Goal: Task Accomplishment & Management: Complete application form

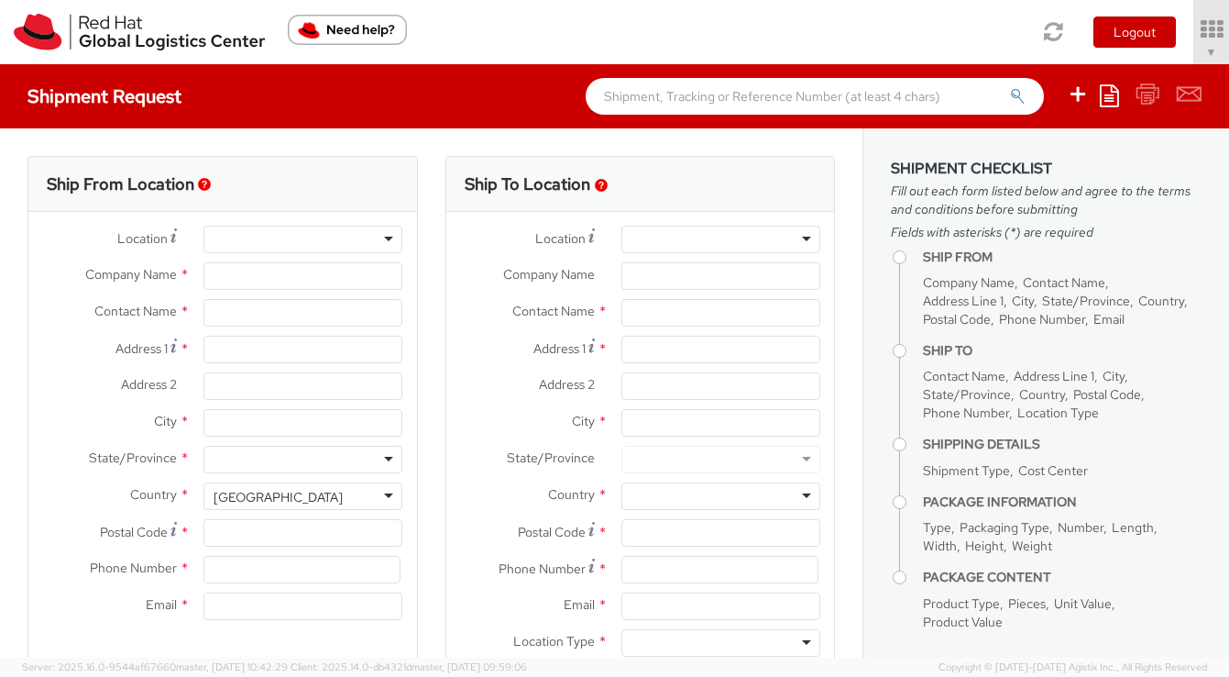
select select "506"
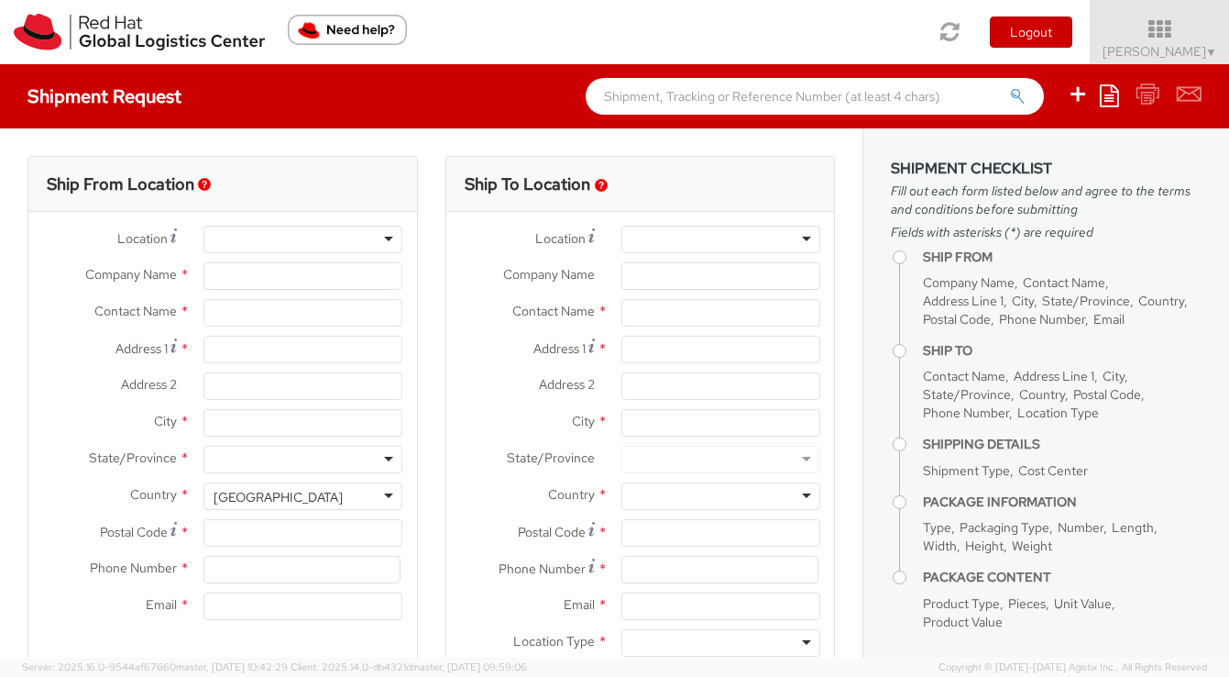
select select
type input "Red Hat, Inc."
type input "[PERSON_NAME]"
type input "[STREET_ADDRESS]"
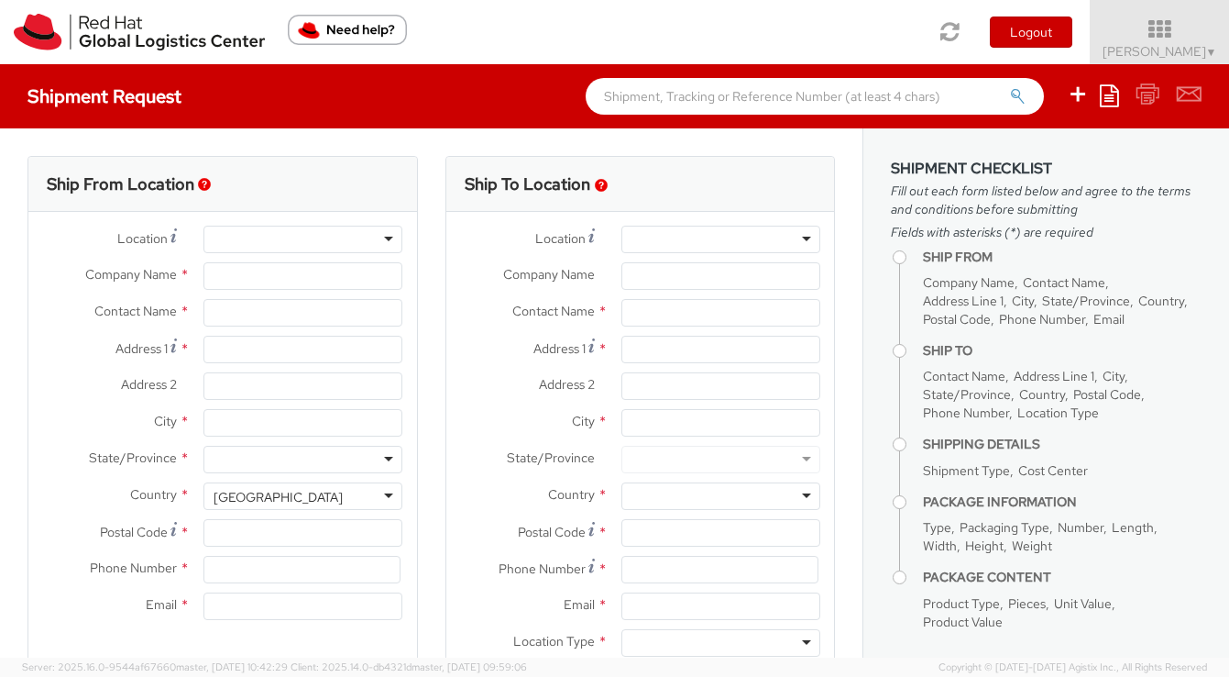
type input "RALEIGH"
type input "27601"
type input "[PHONE_NUMBER]"
type input "[EMAIL_ADDRESS][DOMAIN_NAME]"
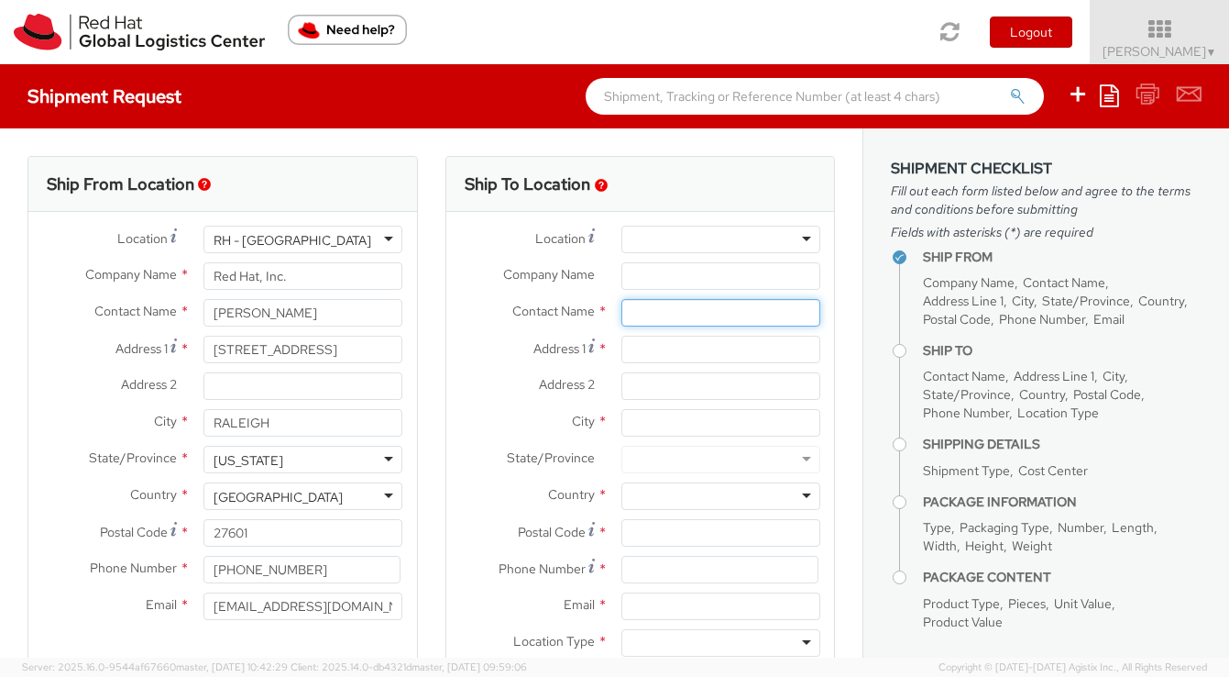
click at [661, 315] on input "text" at bounding box center [721, 313] width 199 height 28
type input "[PERSON_NAME]"
click at [530, 391] on label "Address 2 *" at bounding box center [526, 384] width 161 height 24
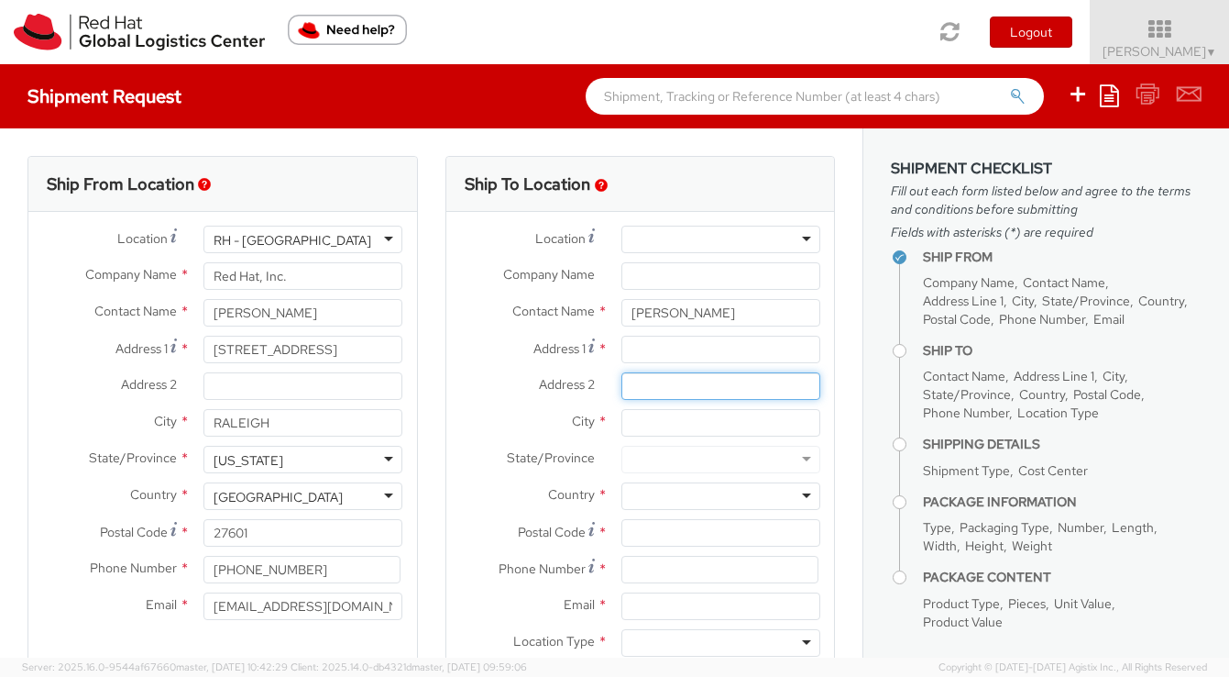
click at [622, 391] on input "Address 2 *" at bounding box center [721, 386] width 199 height 28
click at [700, 346] on input "Address 1 *" at bounding box center [721, 350] width 199 height 28
paste input "[STREET_ADDRESS]"
type input "[STREET_ADDRESS]"
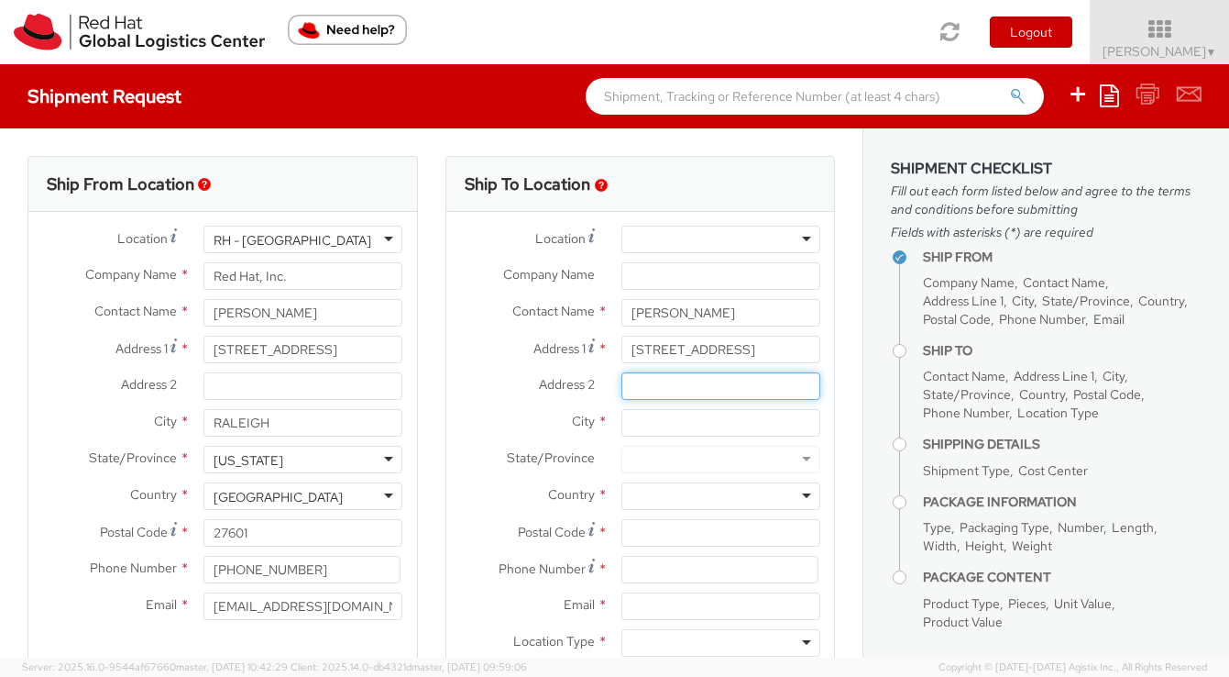
click at [785, 384] on input "Address 2 *" at bounding box center [721, 386] width 199 height 28
paste input "C/O TForce Freight"
type input "Red Hat Booth 221 C/O TForce Freight"
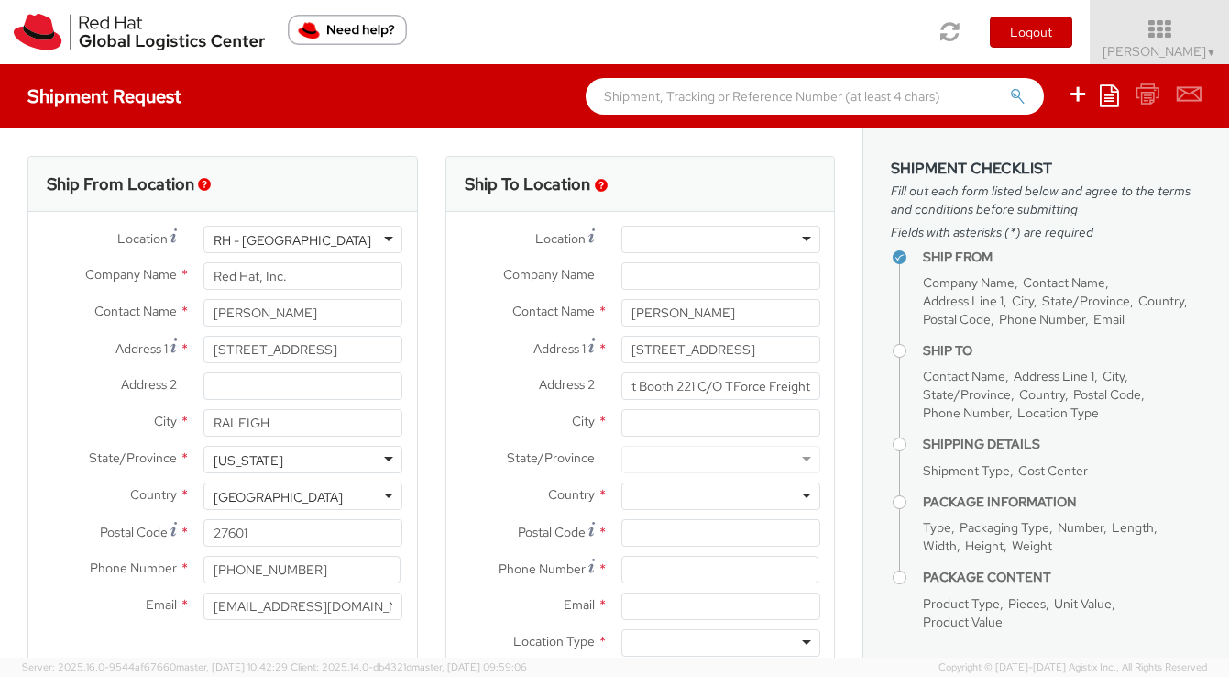
scroll to position [0, 0]
click at [746, 278] on input "Company Name *" at bounding box center [721, 276] width 199 height 28
type input "GES AWS Summit LA"
click at [666, 426] on input "City *" at bounding box center [721, 423] width 199 height 28
type input "Commerce"
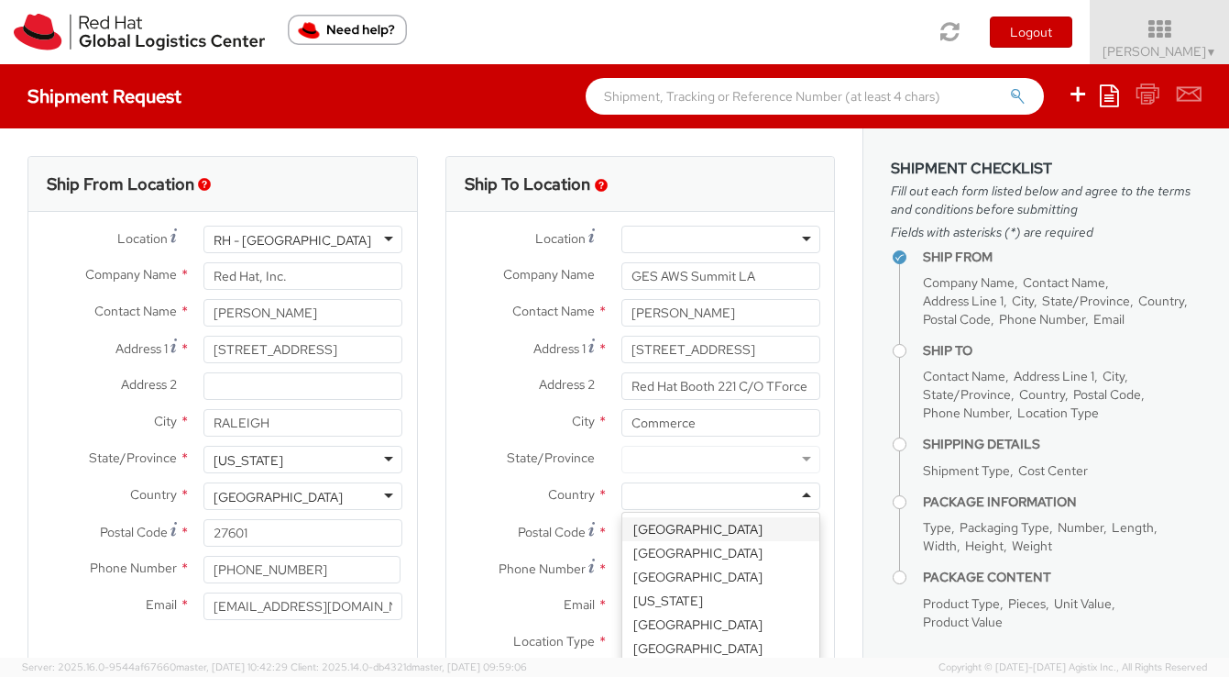
click at [675, 496] on div at bounding box center [721, 496] width 199 height 28
type input "un"
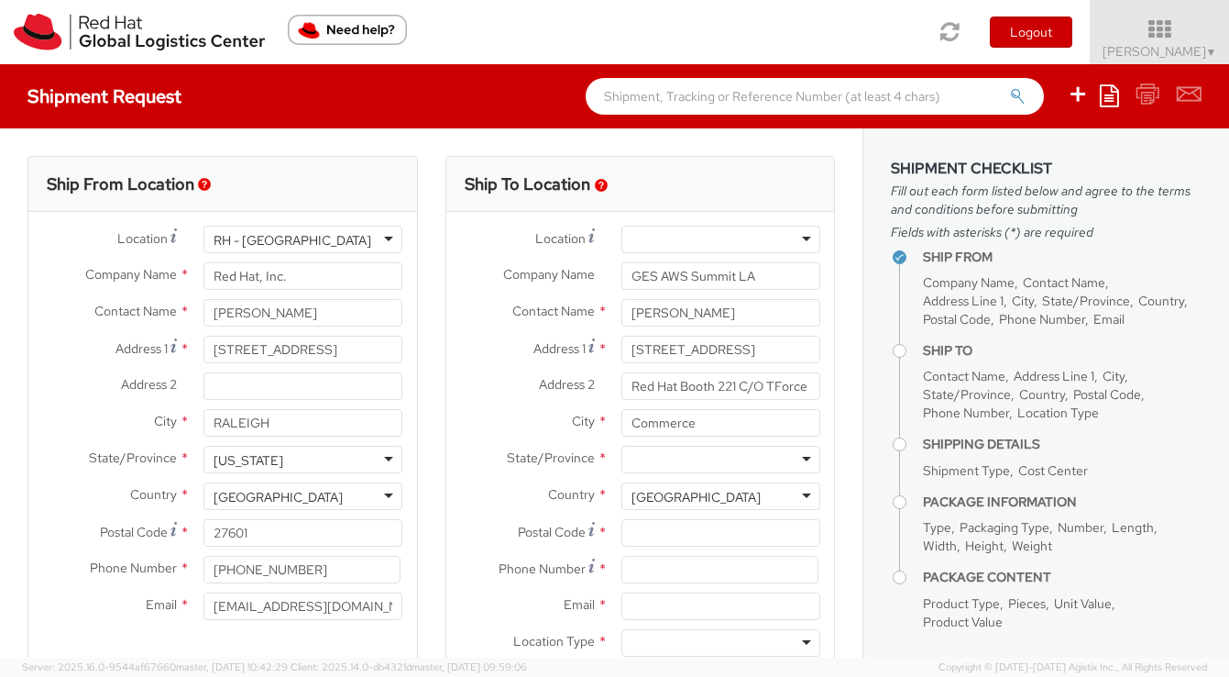
click at [697, 443] on div "City * Commerce" at bounding box center [640, 427] width 389 height 37
click at [699, 457] on div at bounding box center [721, 460] width 199 height 28
type input "cal"
click at [674, 524] on input "Postal Code *" at bounding box center [721, 533] width 199 height 28
paste input "90040"
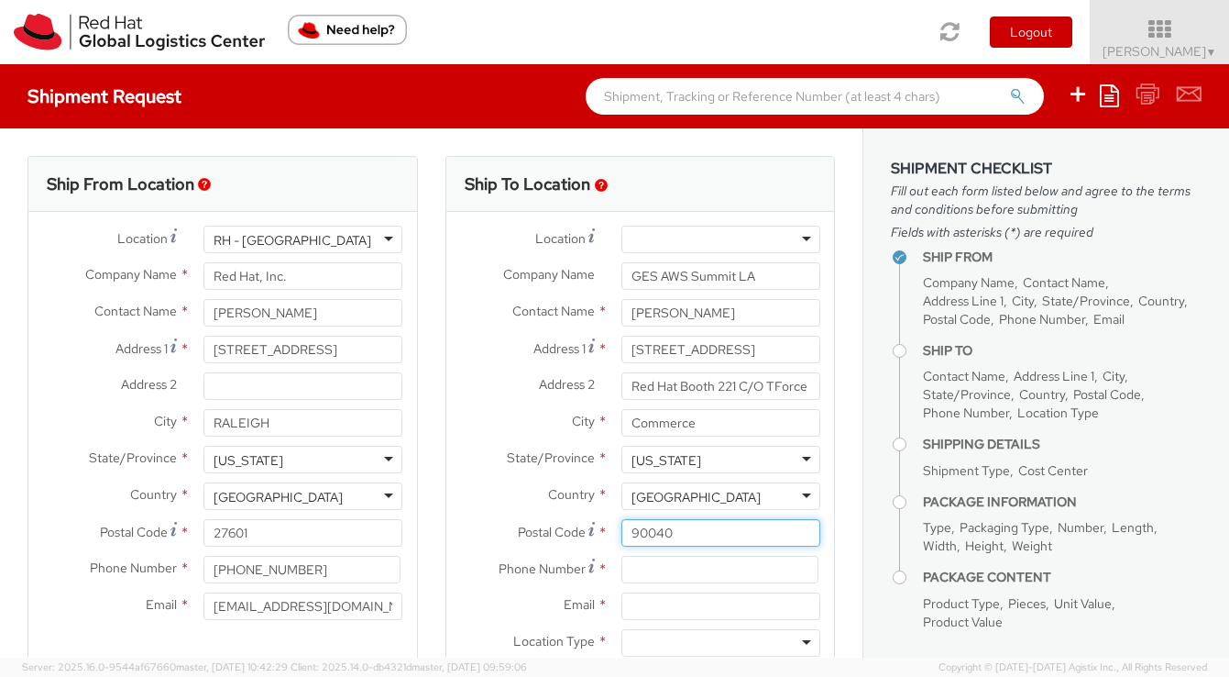
type input "90040"
click at [667, 567] on input at bounding box center [720, 570] width 197 height 28
type input "3366137923"
click at [530, 624] on div "Email *" at bounding box center [640, 610] width 389 height 37
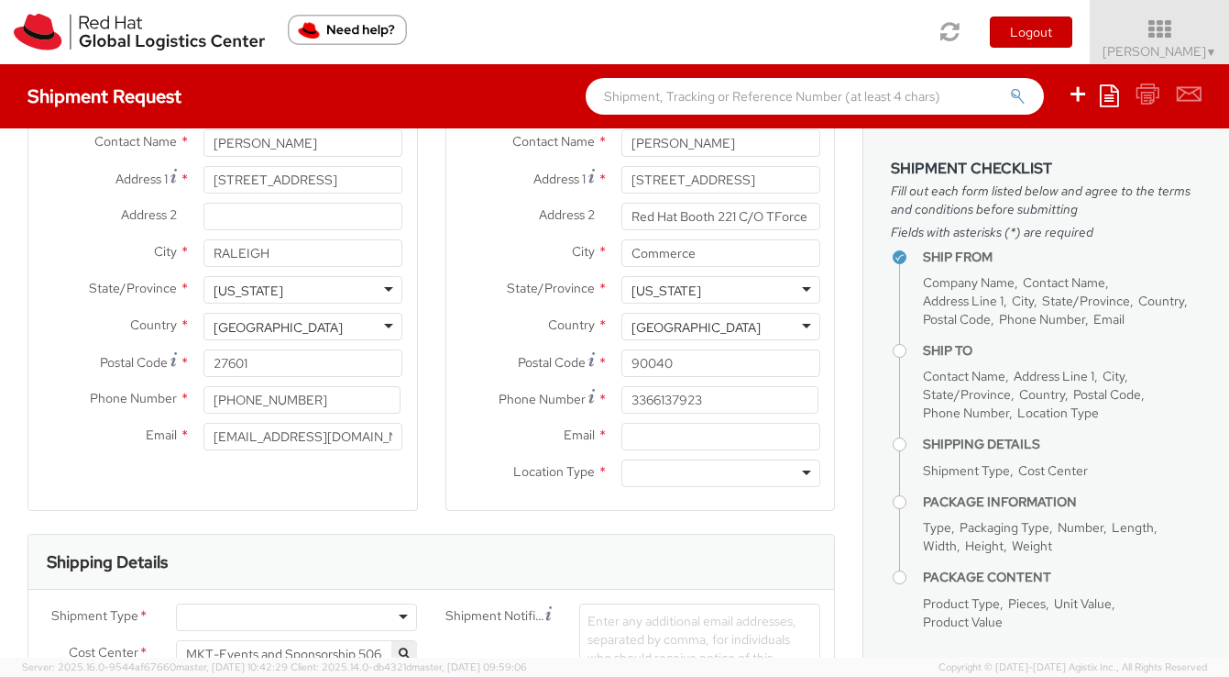
scroll to position [212, 0]
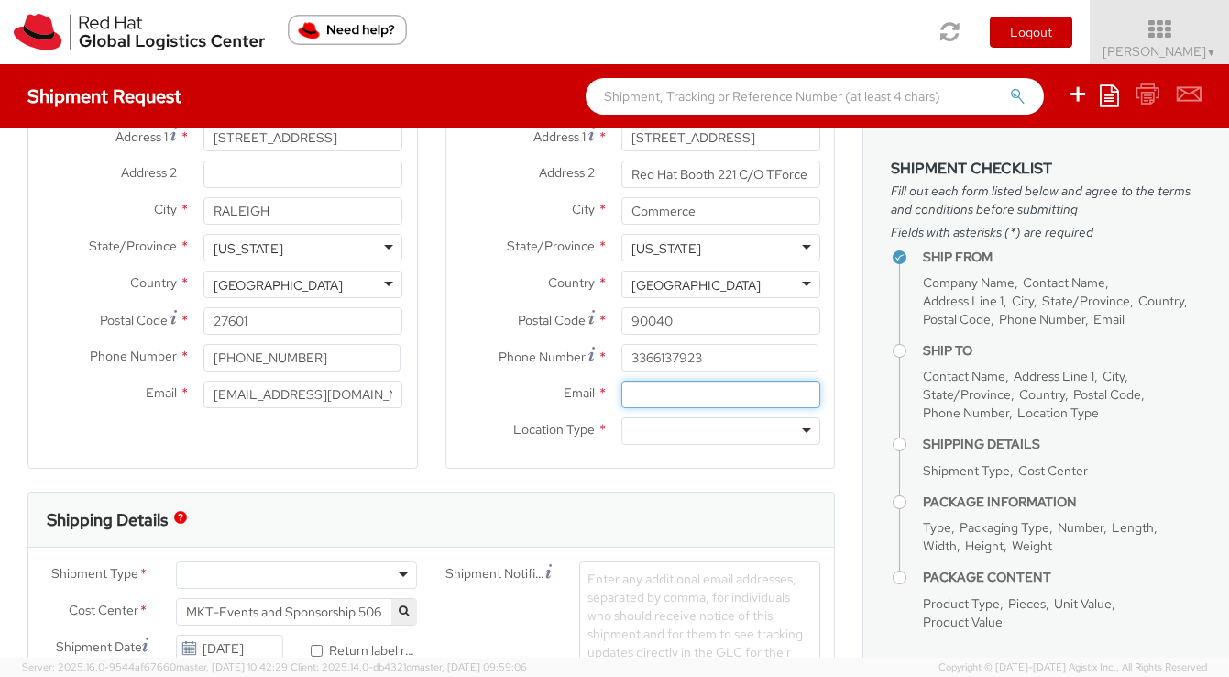
click at [649, 393] on input "Email *" at bounding box center [721, 394] width 199 height 28
type input "[EMAIL_ADDRESS][DOMAIN_NAME]"
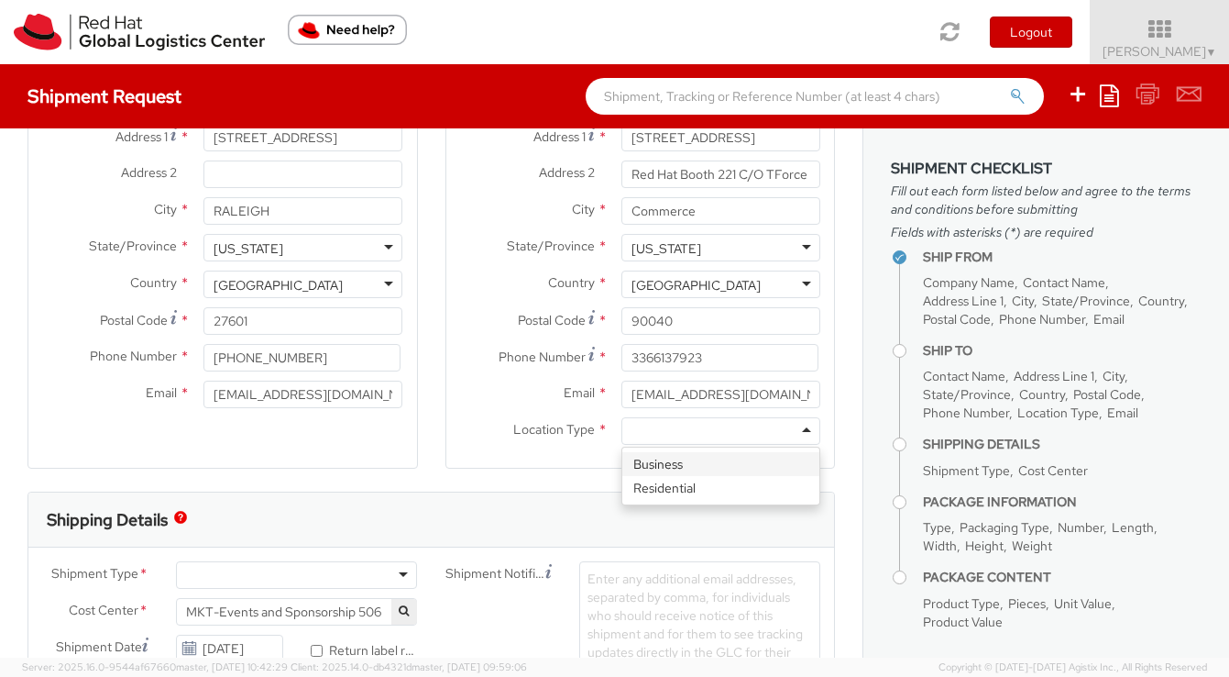
click at [687, 435] on div at bounding box center [721, 431] width 199 height 28
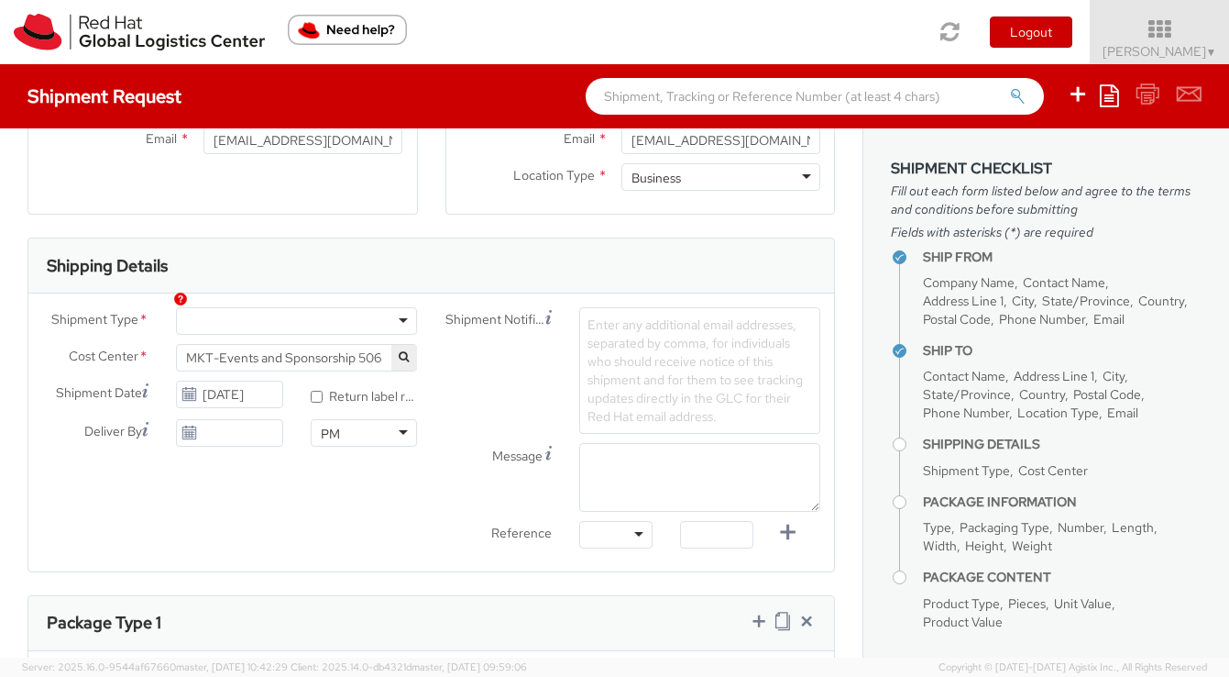
scroll to position [472, 0]
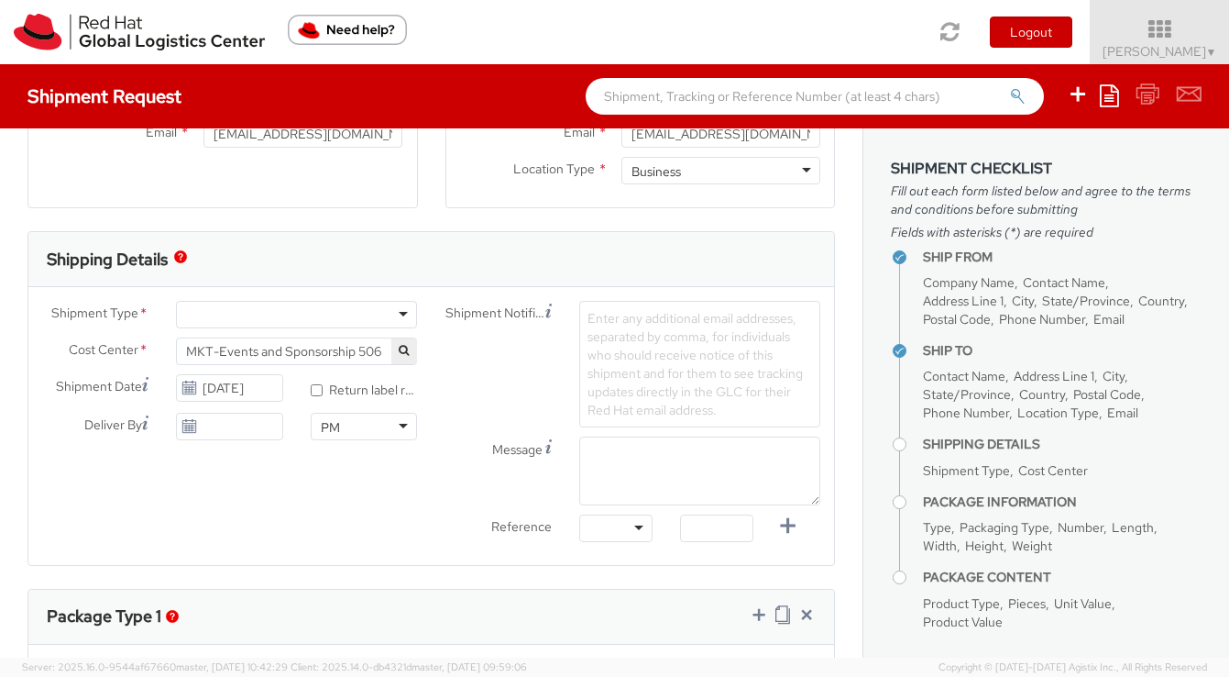
click at [291, 313] on div at bounding box center [296, 315] width 241 height 28
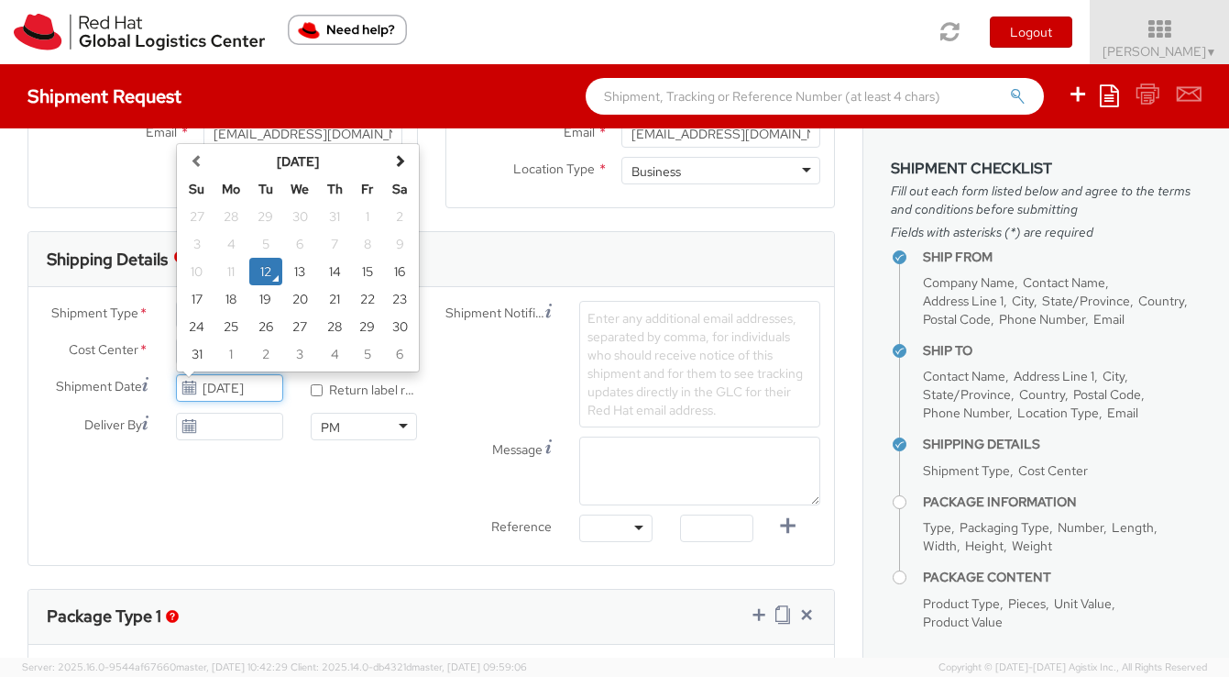
click at [238, 387] on input "[DATE]" at bounding box center [229, 388] width 106 height 28
click at [231, 300] on td "18" at bounding box center [231, 299] width 37 height 28
type input "[DATE]"
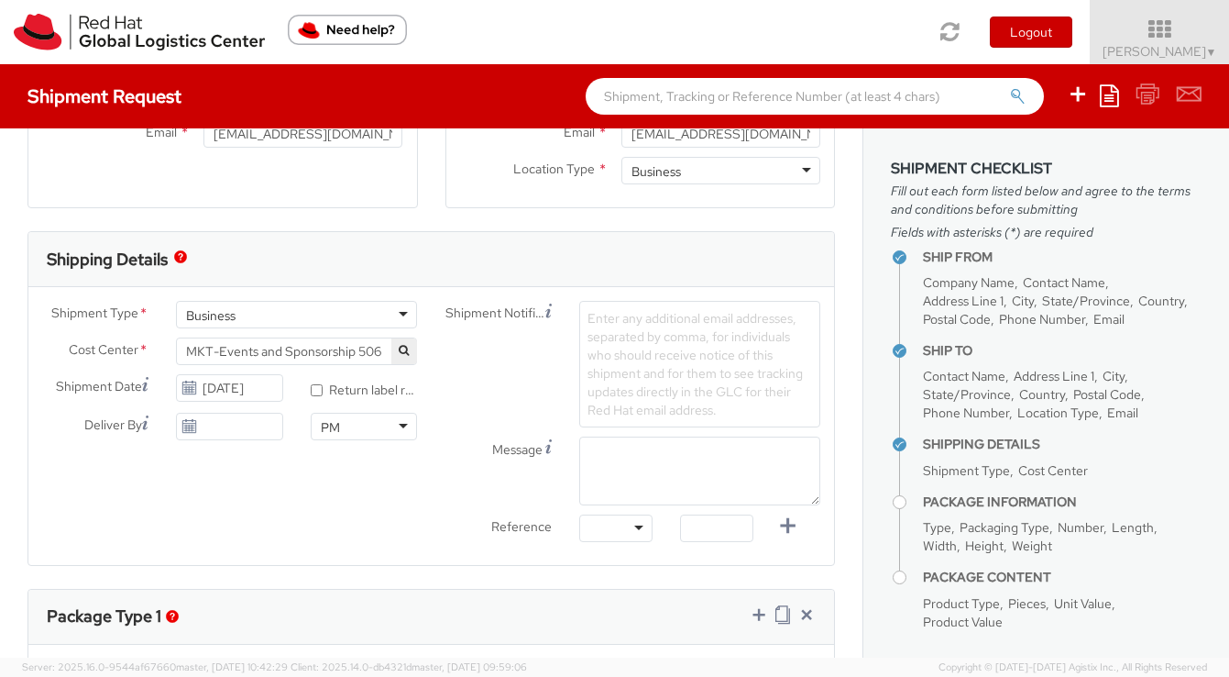
click at [186, 425] on use at bounding box center [189, 425] width 13 height 13
click at [188, 428] on use at bounding box center [189, 425] width 13 height 13
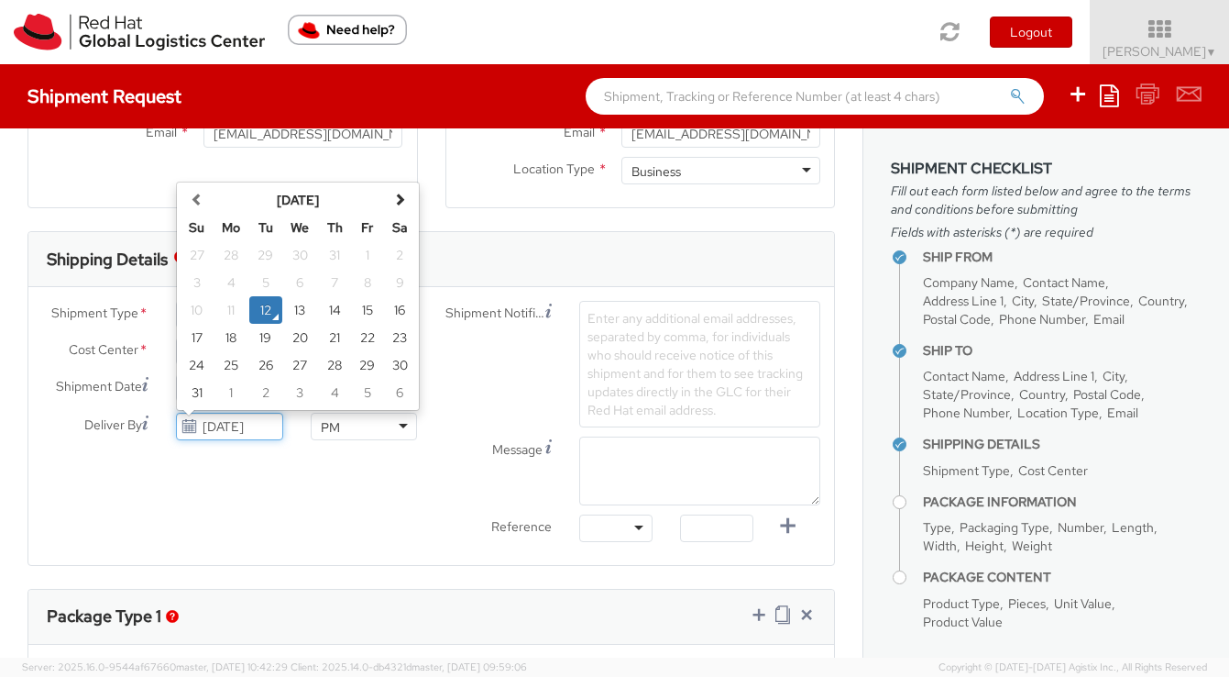
click at [236, 420] on input "[DATE]" at bounding box center [229, 427] width 106 height 28
click at [402, 208] on th at bounding box center [400, 200] width 32 height 28
click at [263, 286] on td "9" at bounding box center [265, 283] width 33 height 28
type input "[DATE]"
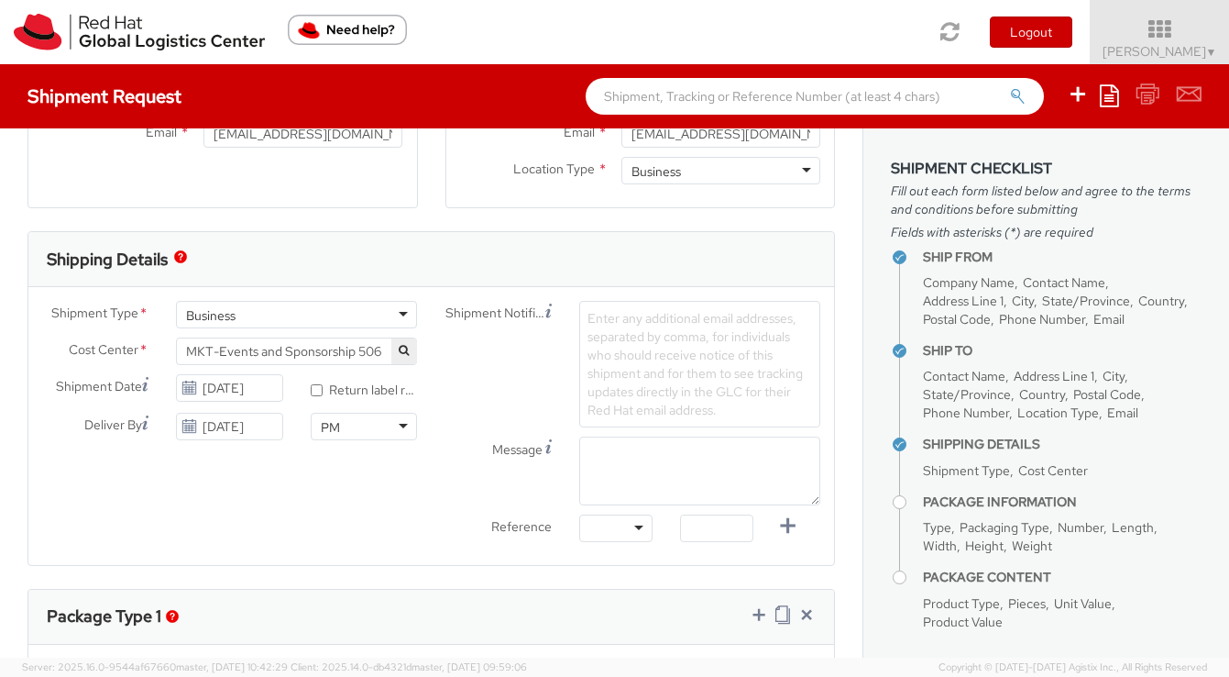
click at [396, 527] on div "Shipment Type * Business Business Batch Business Personal Cost Center * MKT-Eve…" at bounding box center [431, 426] width 806 height 250
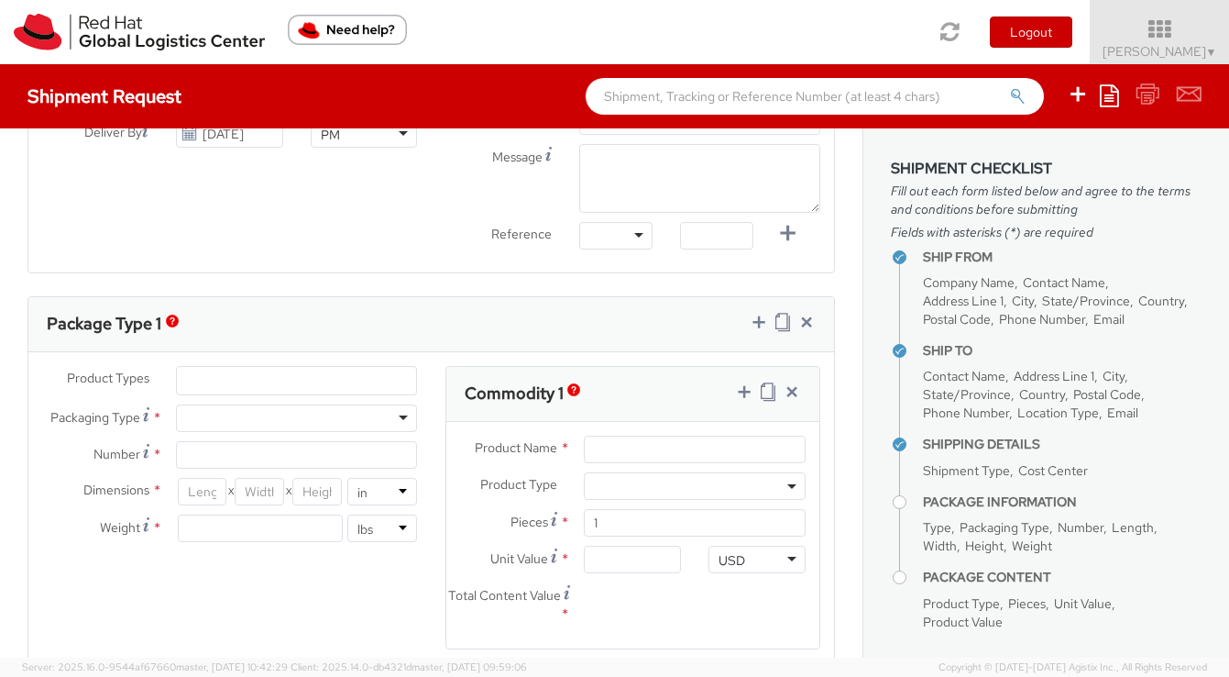
scroll to position [767, 0]
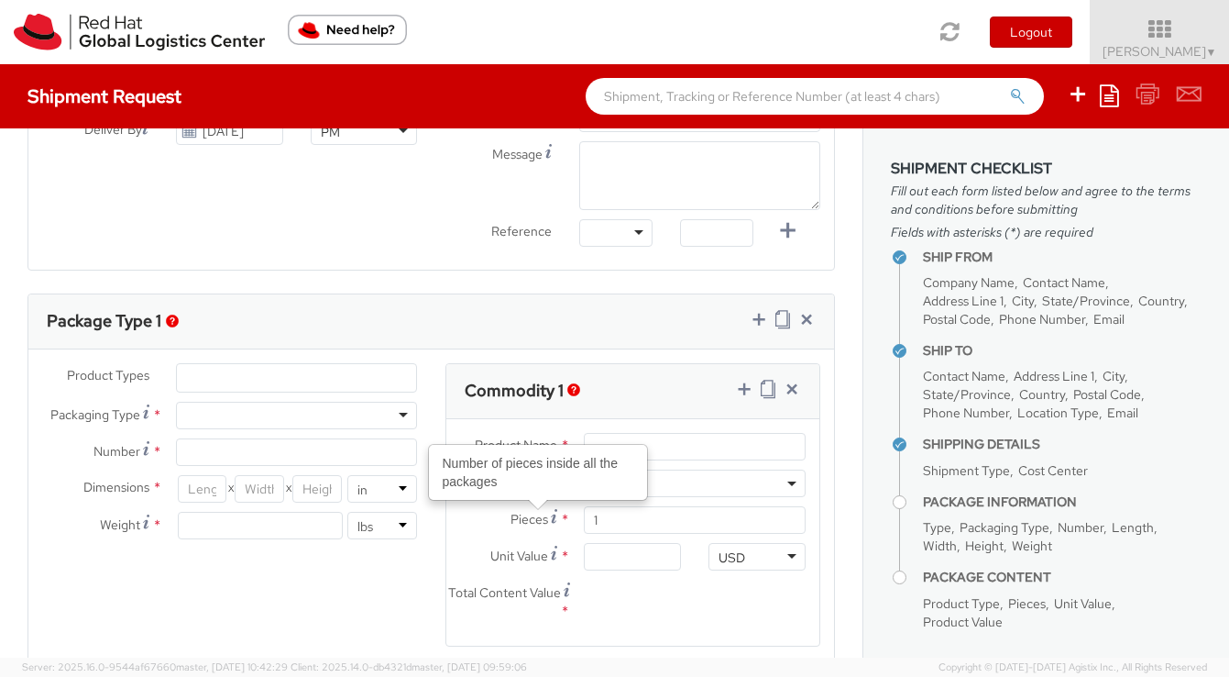
click at [233, 413] on div at bounding box center [296, 416] width 241 height 28
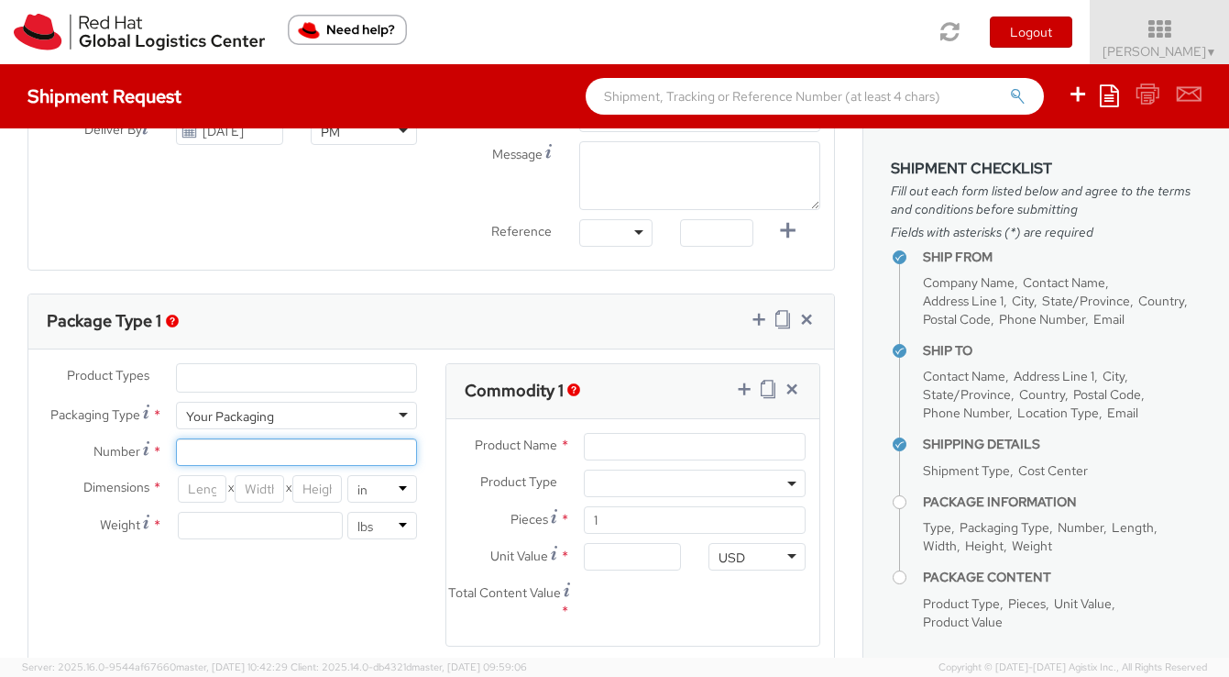
click at [243, 450] on input "Number *" at bounding box center [296, 452] width 241 height 28
type input "3"
click at [205, 494] on input "number" at bounding box center [203, 489] width 50 height 28
type input "12"
click at [256, 496] on input "number" at bounding box center [260, 489] width 50 height 28
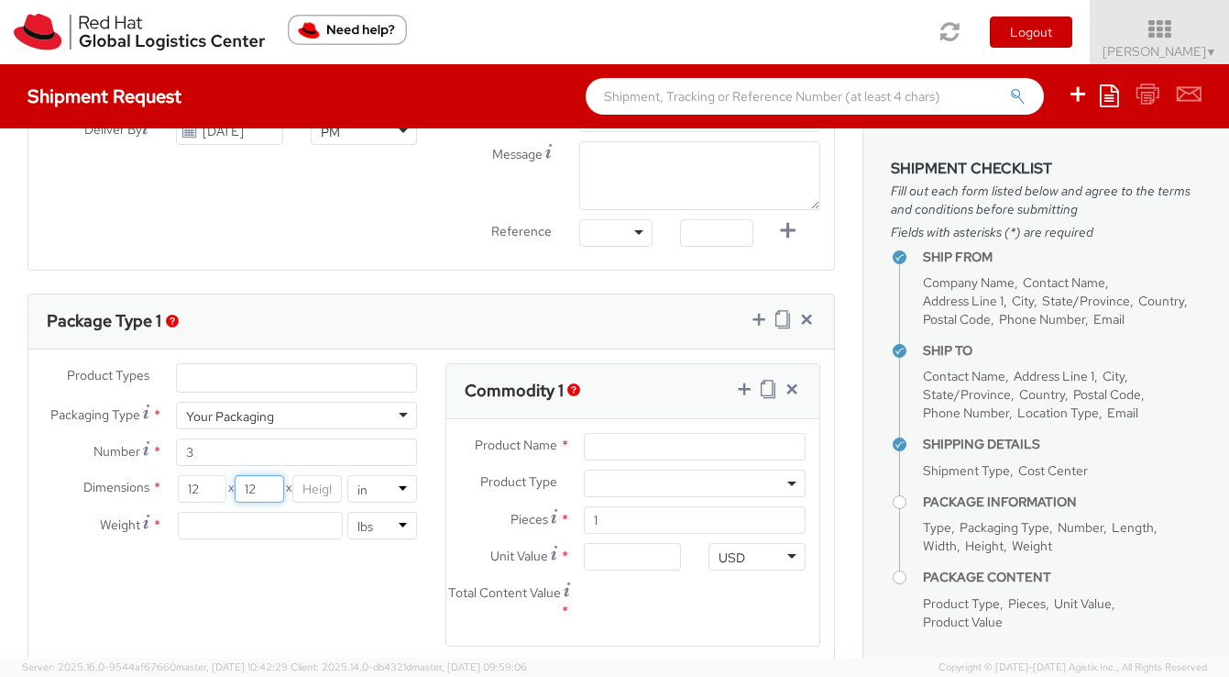
type input "12"
click at [316, 488] on input "number" at bounding box center [317, 489] width 50 height 28
type input "12"
click at [306, 528] on input "number" at bounding box center [260, 526] width 165 height 28
type input "1"
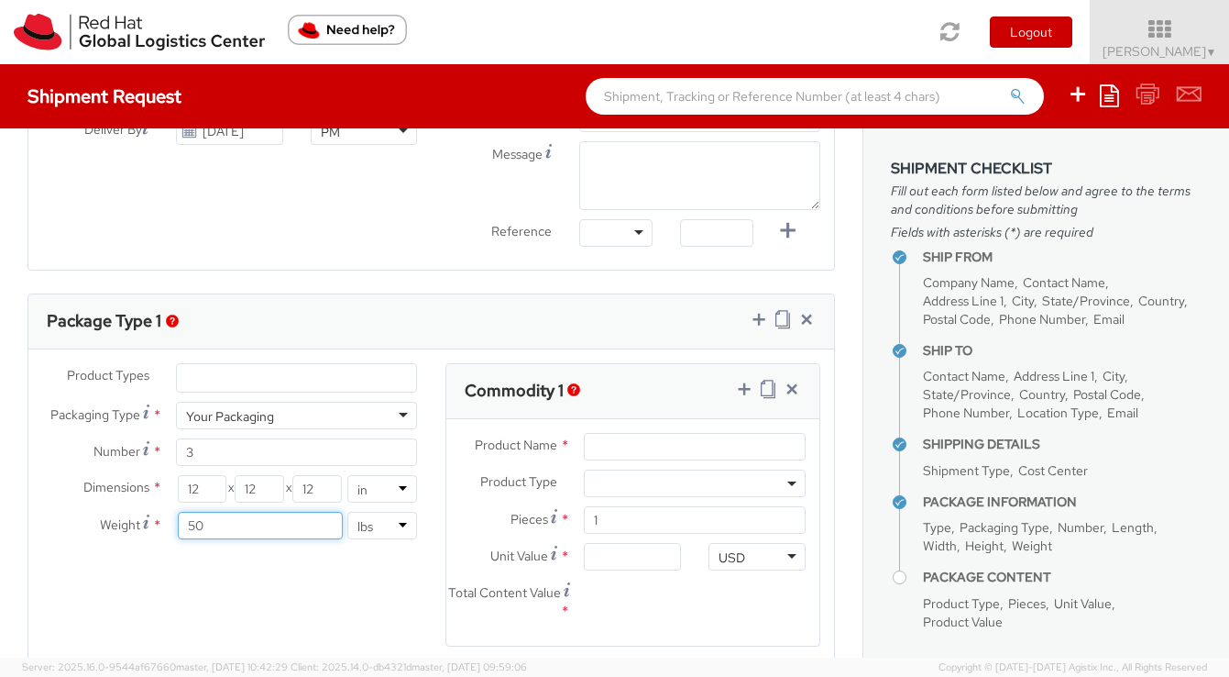
type input "50"
click at [329, 607] on div "Product Types * Documents Docking Station Laptop Monitor Other Hardware Server …" at bounding box center [431, 516] width 806 height 306
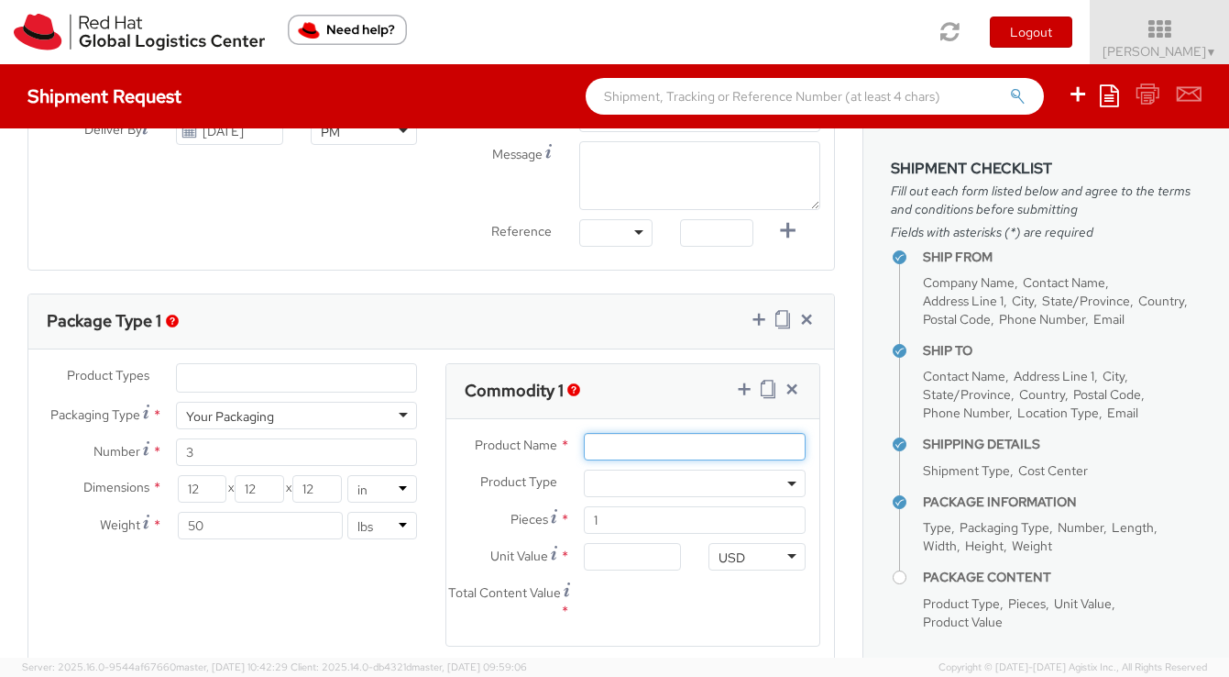
click at [752, 451] on input "Product Name *" at bounding box center [695, 447] width 222 height 28
type input "Giveaways"
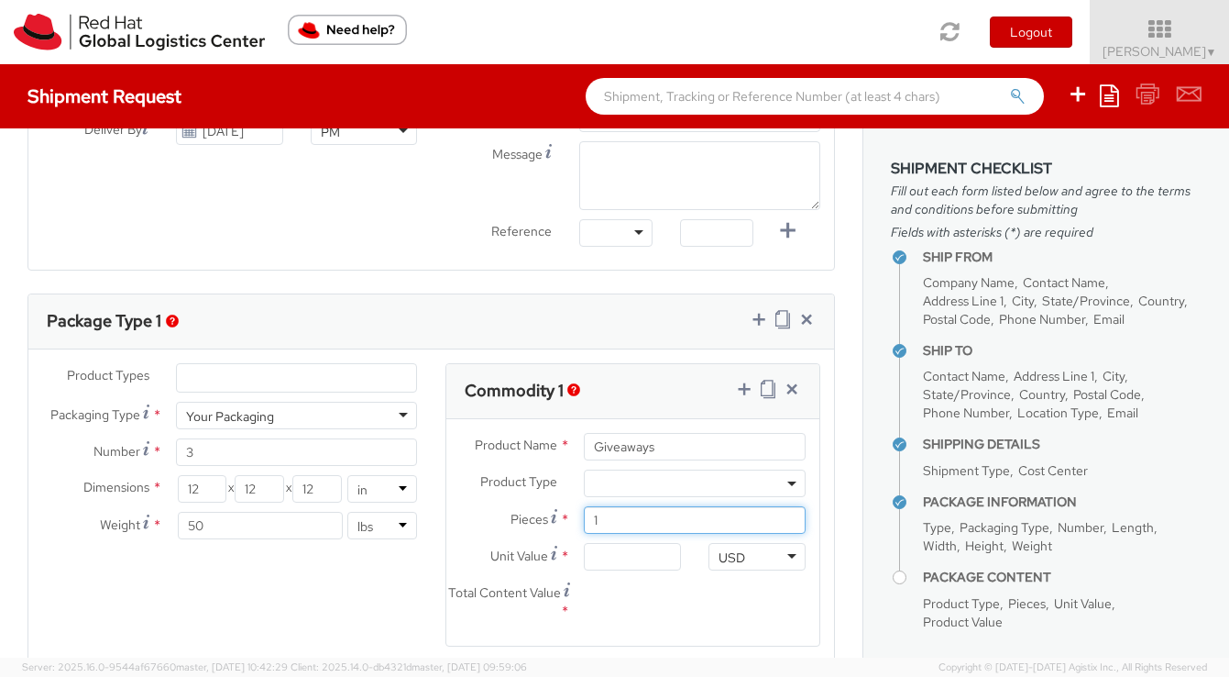
click at [732, 523] on input "1" at bounding box center [695, 520] width 222 height 28
type input "2"
type input "0.00"
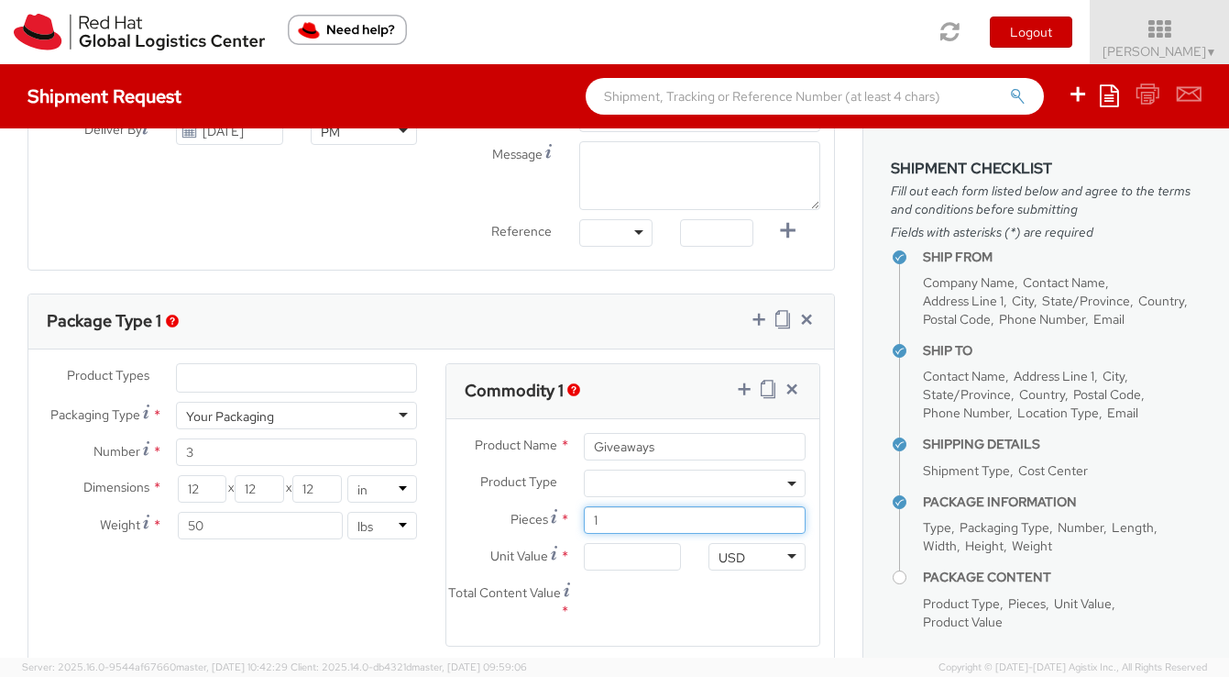
type input "0.00"
type input "200"
click at [686, 556] on div "0.00" at bounding box center [632, 557] width 125 height 28
click at [659, 556] on input "0.00" at bounding box center [632, 557] width 97 height 28
type input "5.00"
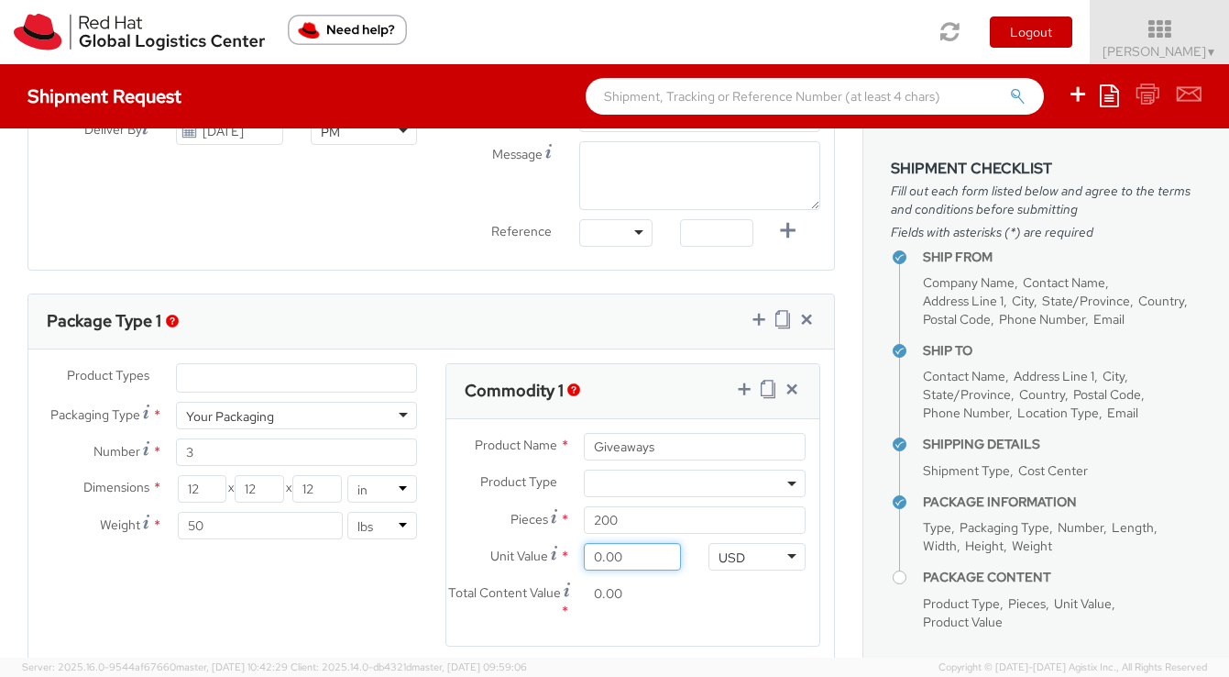
type input "1,000.00"
click at [754, 624] on div "Total Content Value * 1,000.00" at bounding box center [633, 605] width 374 height 52
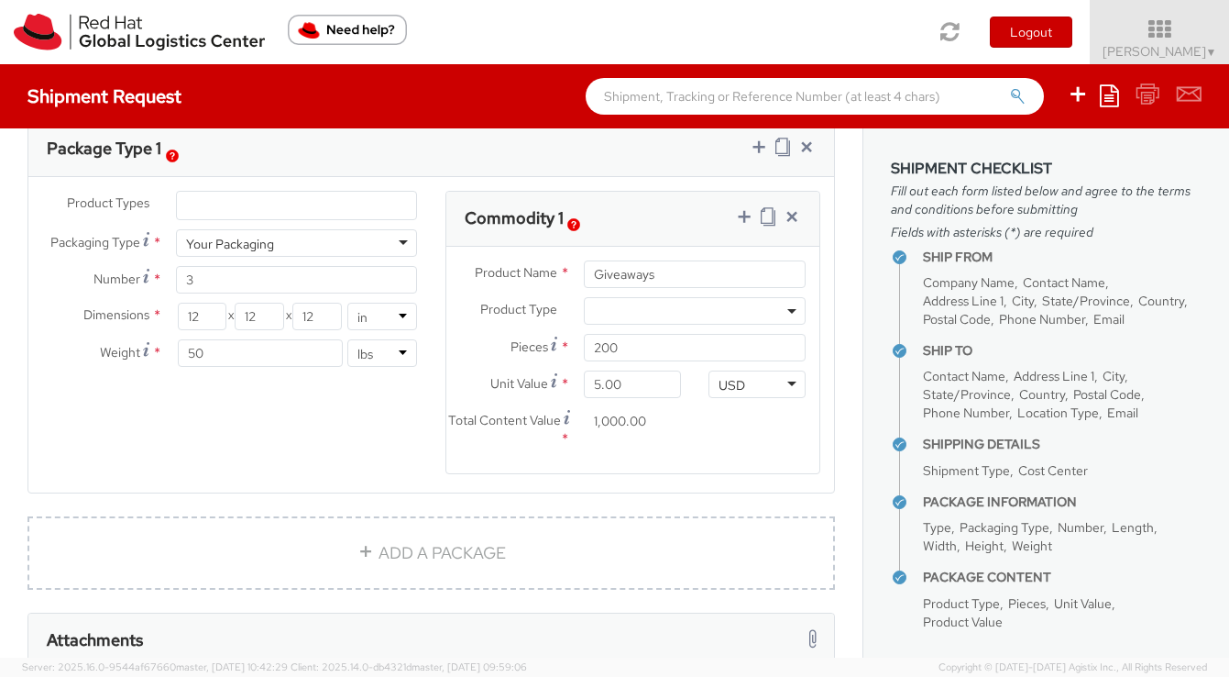
scroll to position [976, 0]
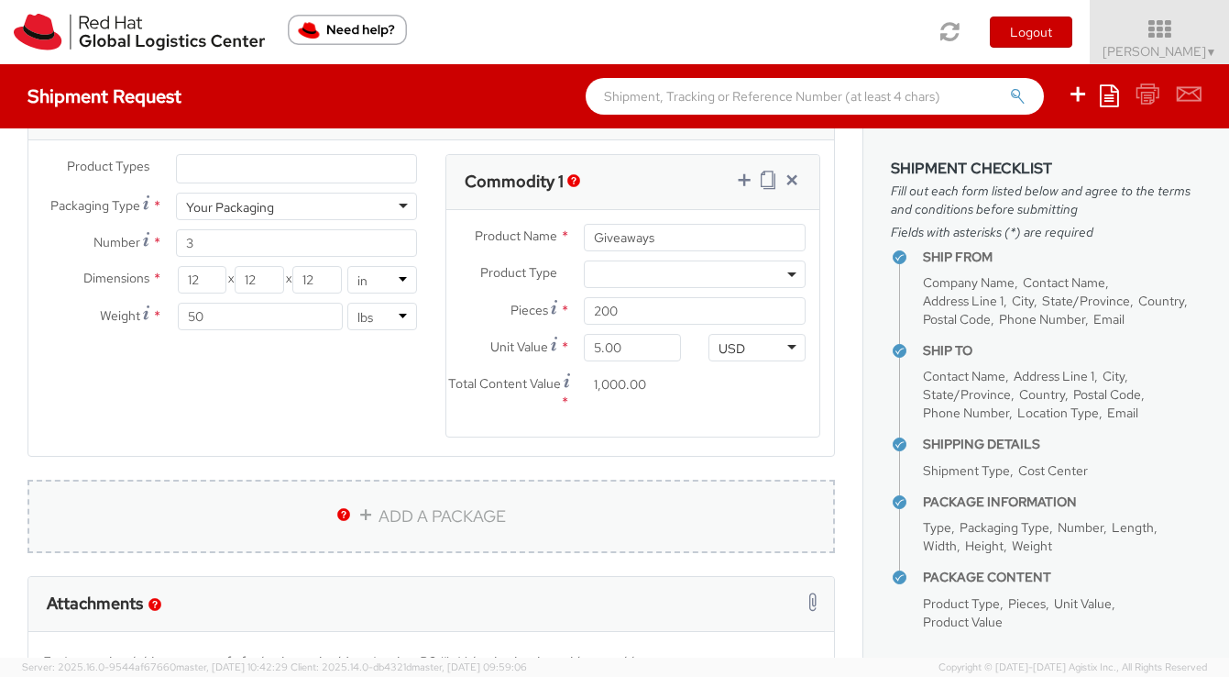
click at [460, 512] on link "ADD A PACKAGE" at bounding box center [432, 515] width 808 height 73
select select
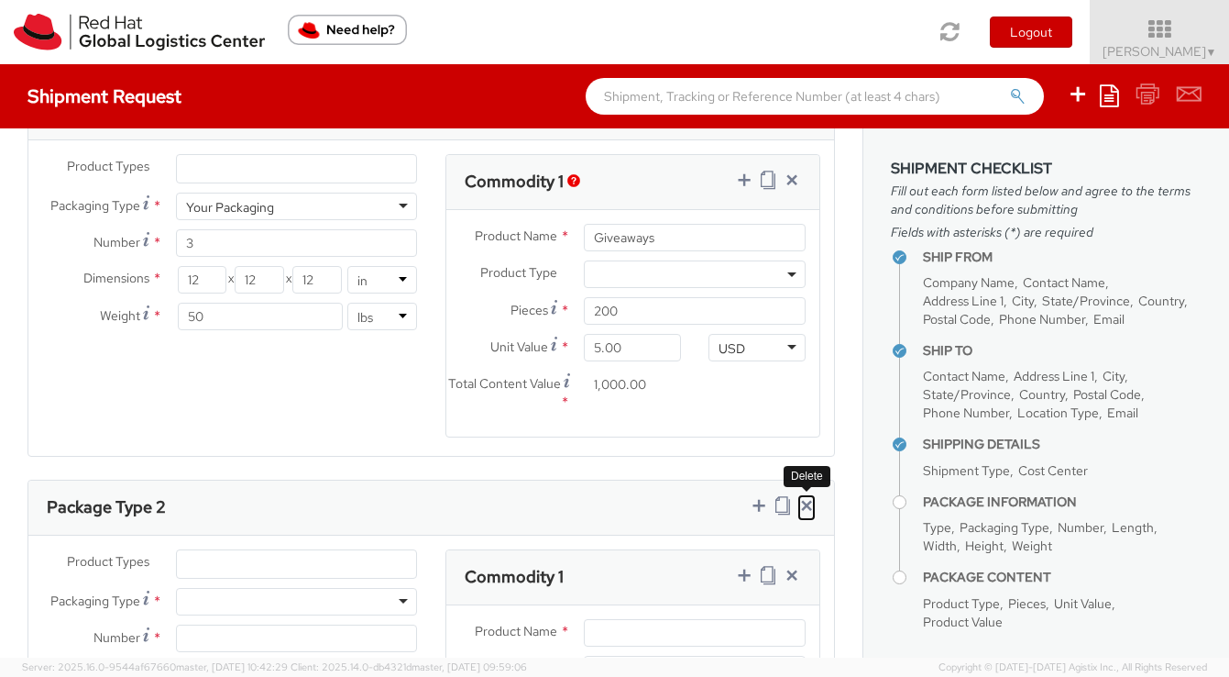
click at [810, 502] on icon at bounding box center [807, 505] width 18 height 18
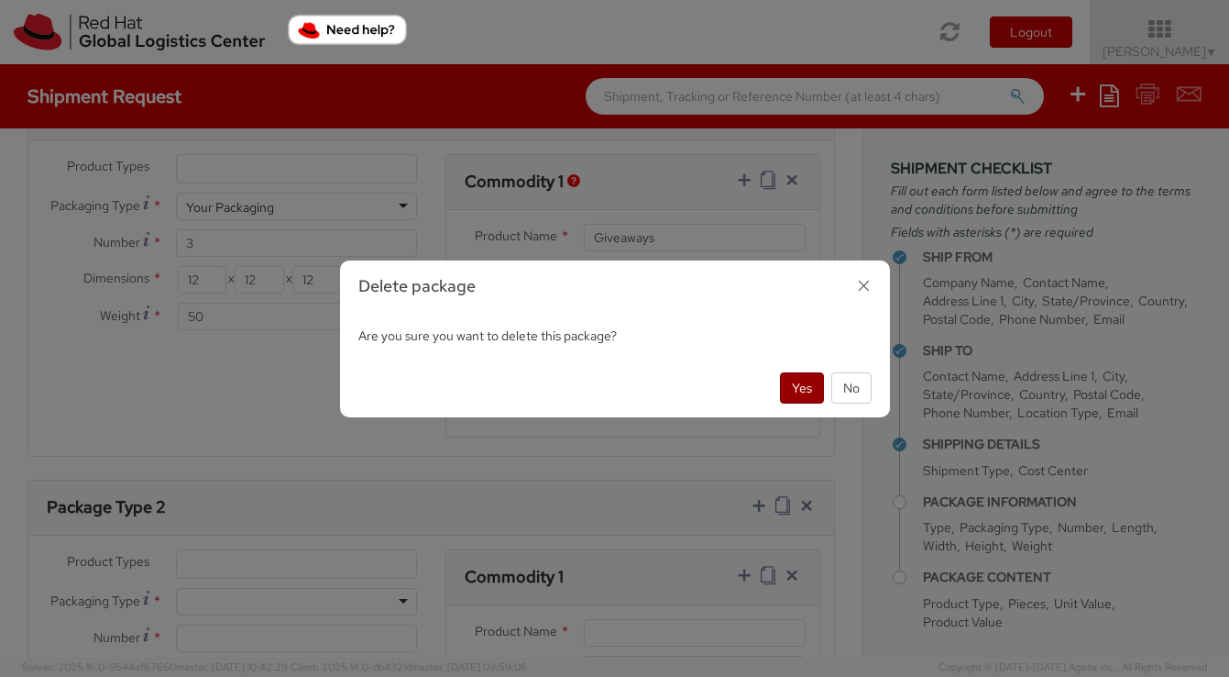
click at [800, 372] on button "Yes" at bounding box center [802, 387] width 44 height 31
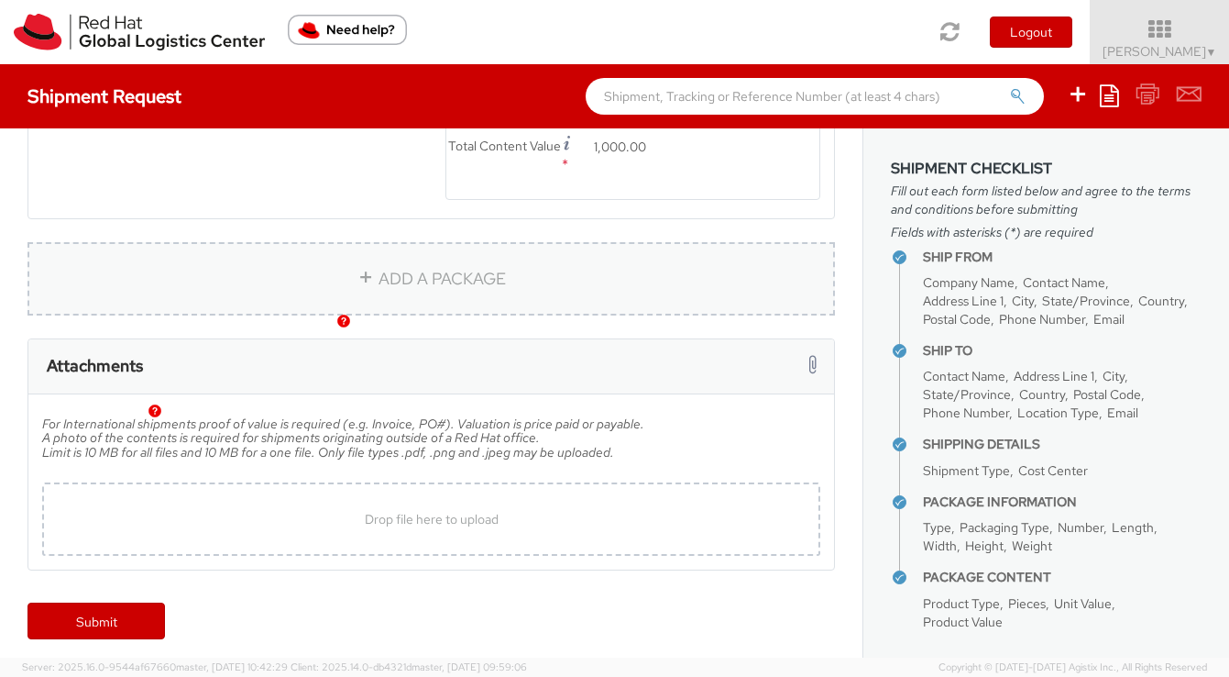
scroll to position [1221, 0]
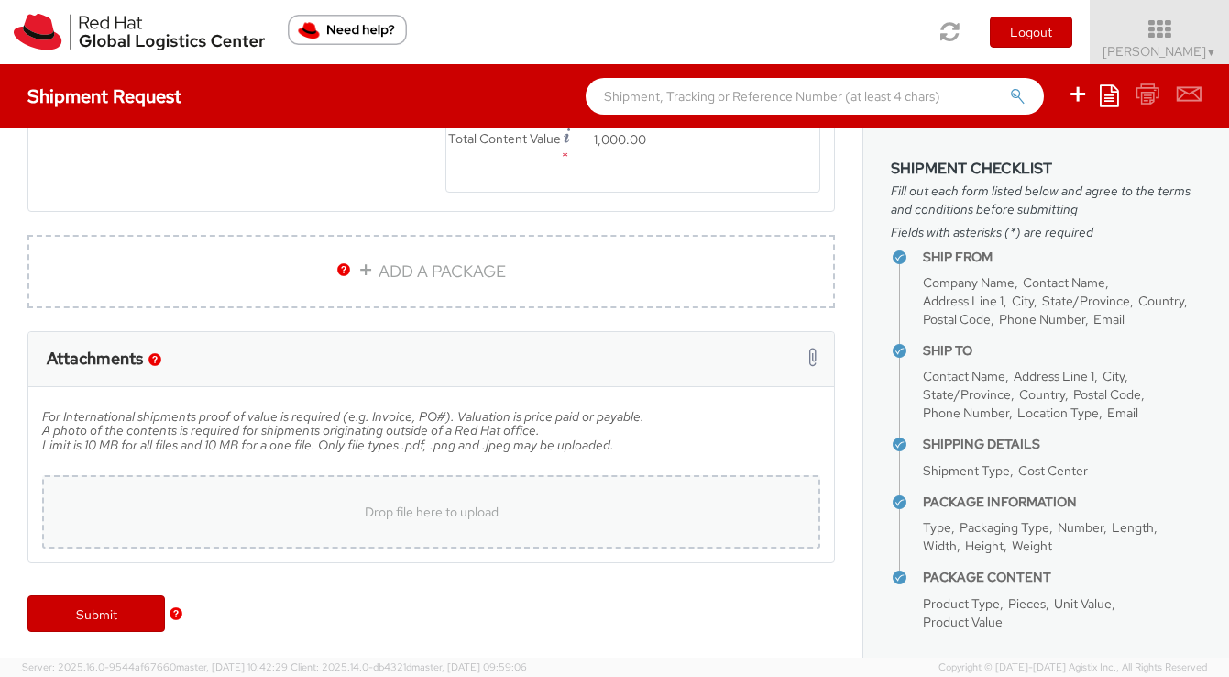
click at [556, 488] on div "Drop file here to upload" at bounding box center [431, 511] width 778 height 73
click at [495, 565] on div "Attachments For International shipments proof of value is required (e.g. Invoic…" at bounding box center [431, 458] width 835 height 255
click at [496, 493] on div "Drop file here to upload" at bounding box center [431, 512] width 749 height 44
type input "C:\fakepath\labels (2).pdf"
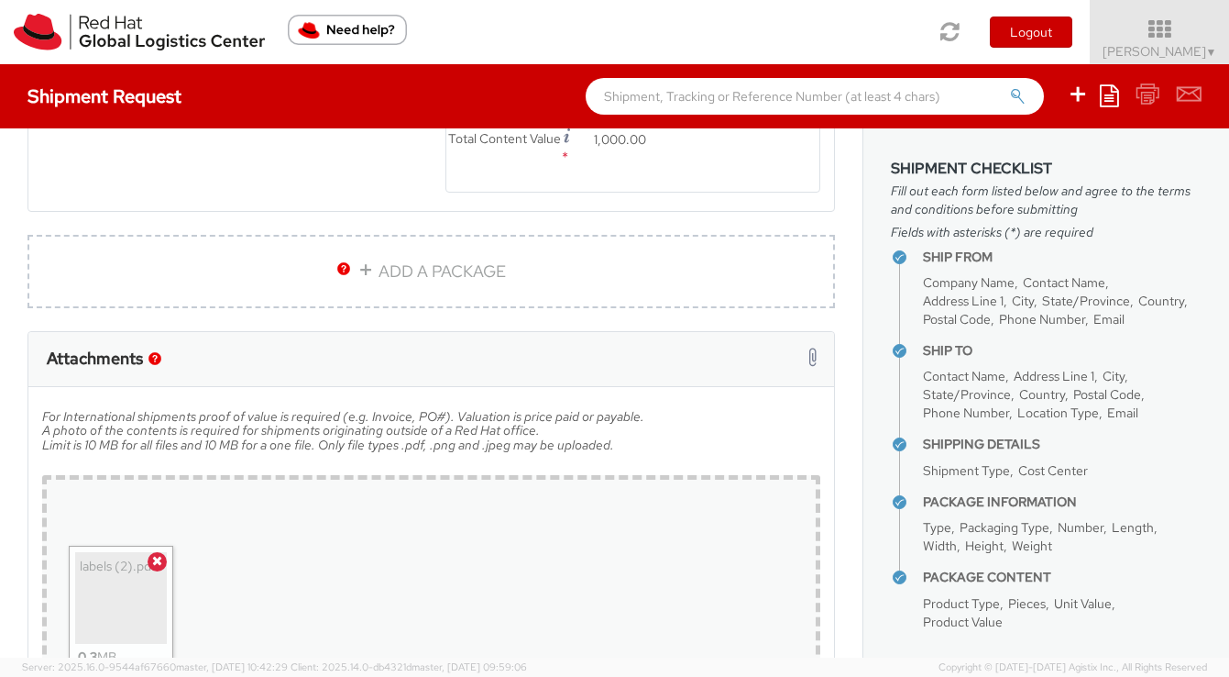
scroll to position [1371, 0]
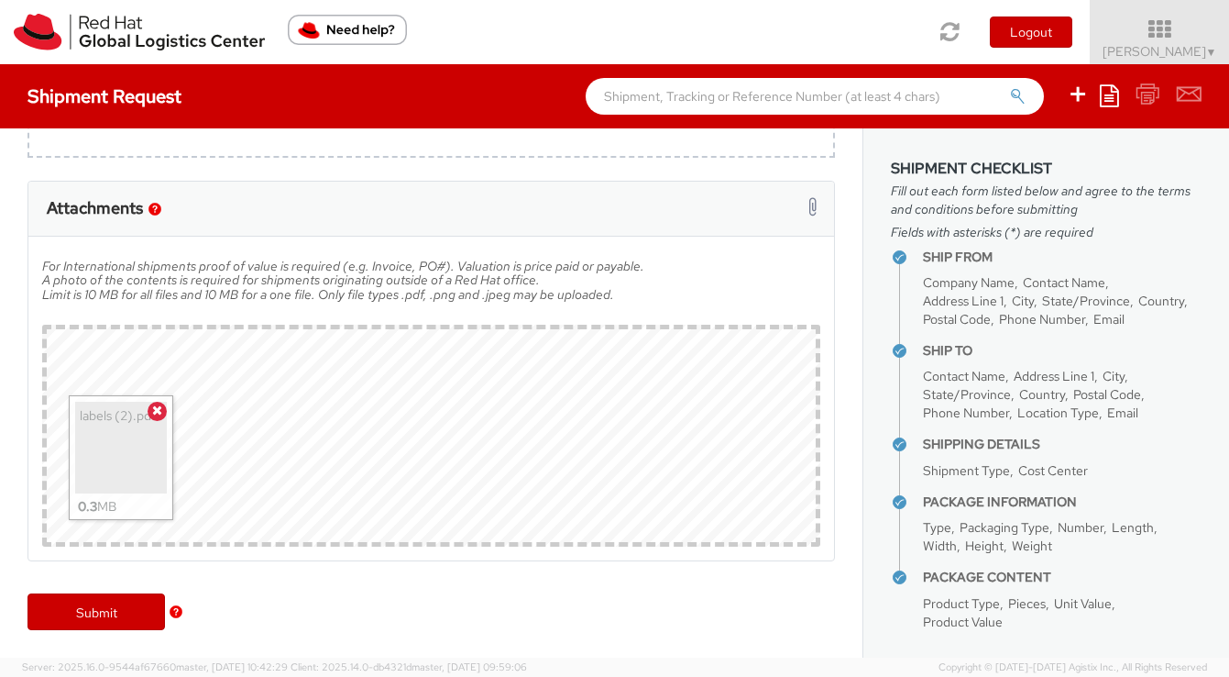
click at [374, 616] on div "Submit" at bounding box center [431, 620] width 863 height 73
click at [97, 600] on link "Submit" at bounding box center [97, 611] width 138 height 37
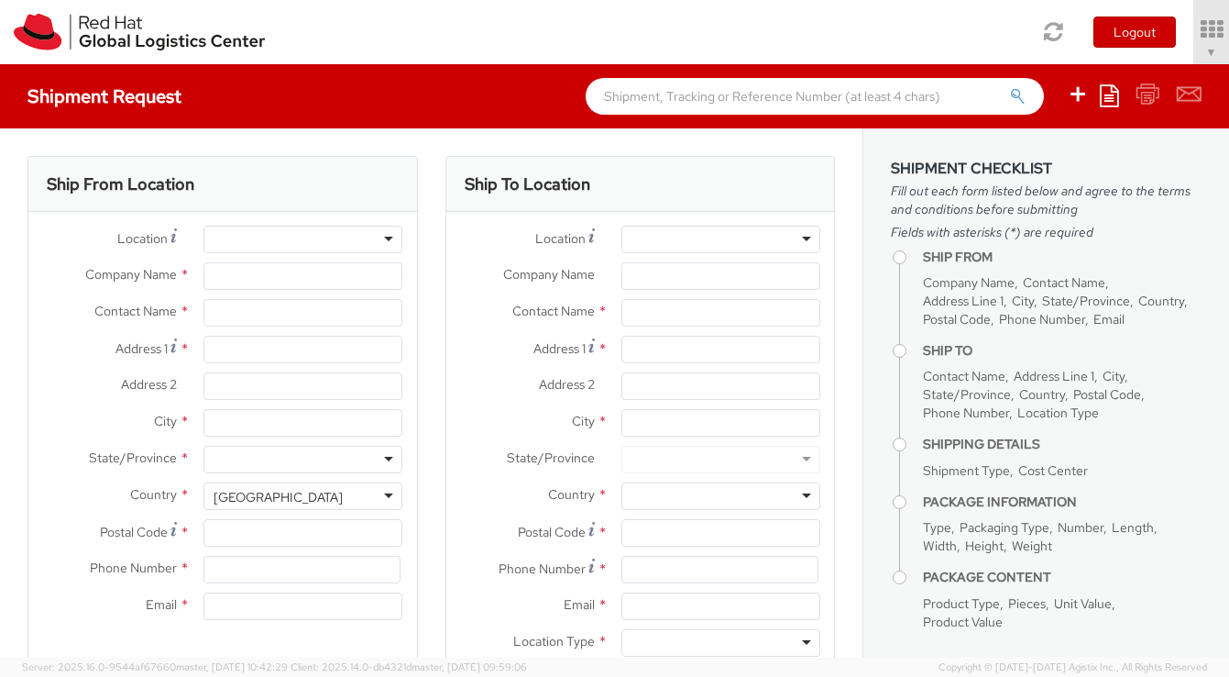
select select "506"
type input "Red Hat, Inc."
type input "[PERSON_NAME]"
type input "[STREET_ADDRESS]"
type input "RALEIGH"
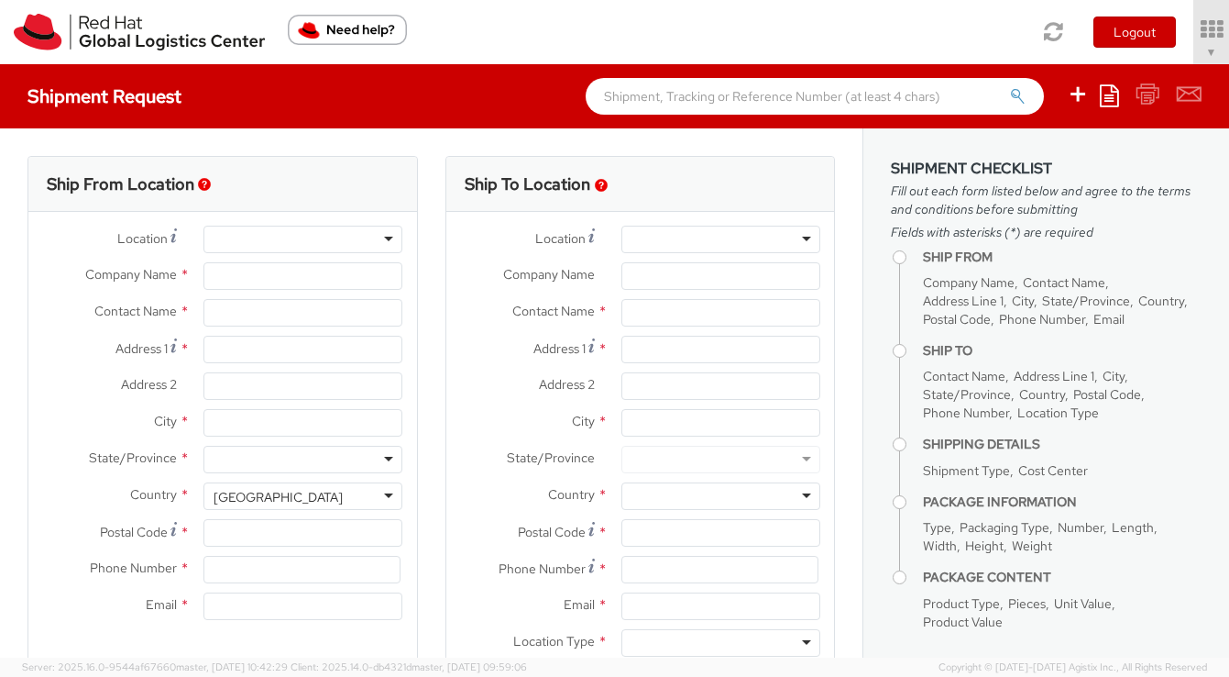
type input "27601"
type input "[PHONE_NUMBER]"
type input "[EMAIL_ADDRESS][DOMAIN_NAME]"
select select
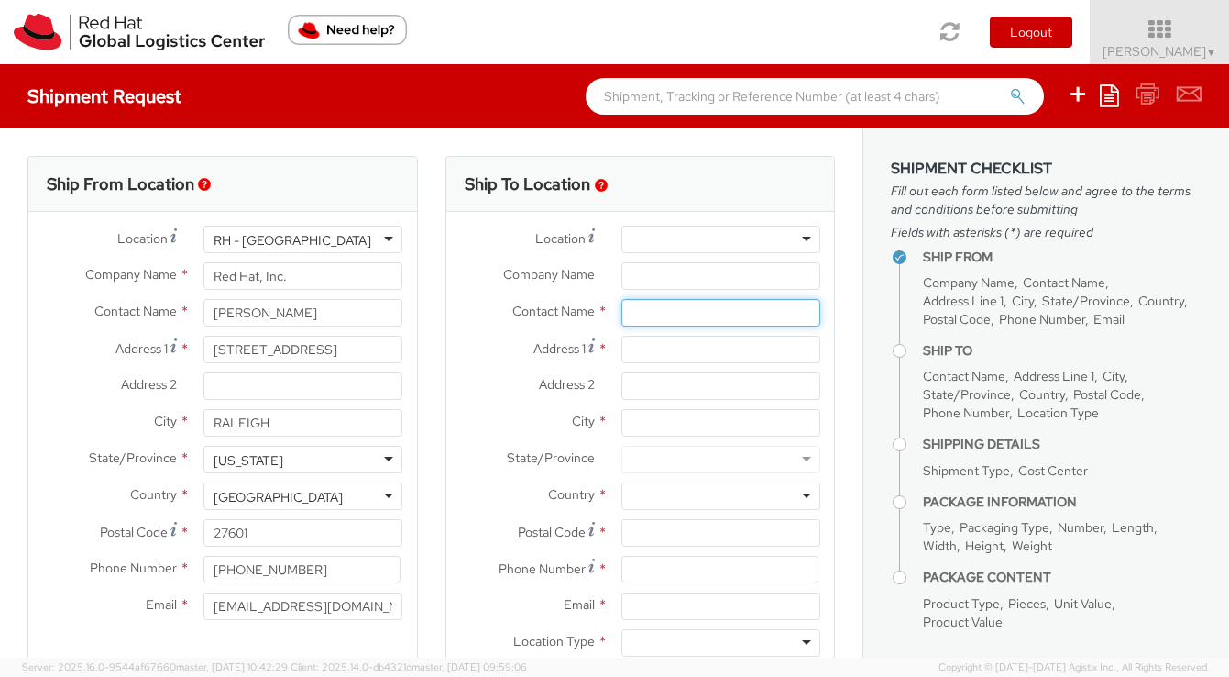
click at [644, 312] on input "text" at bounding box center [721, 313] width 199 height 28
click at [479, 392] on label "Address 2 *" at bounding box center [526, 384] width 161 height 24
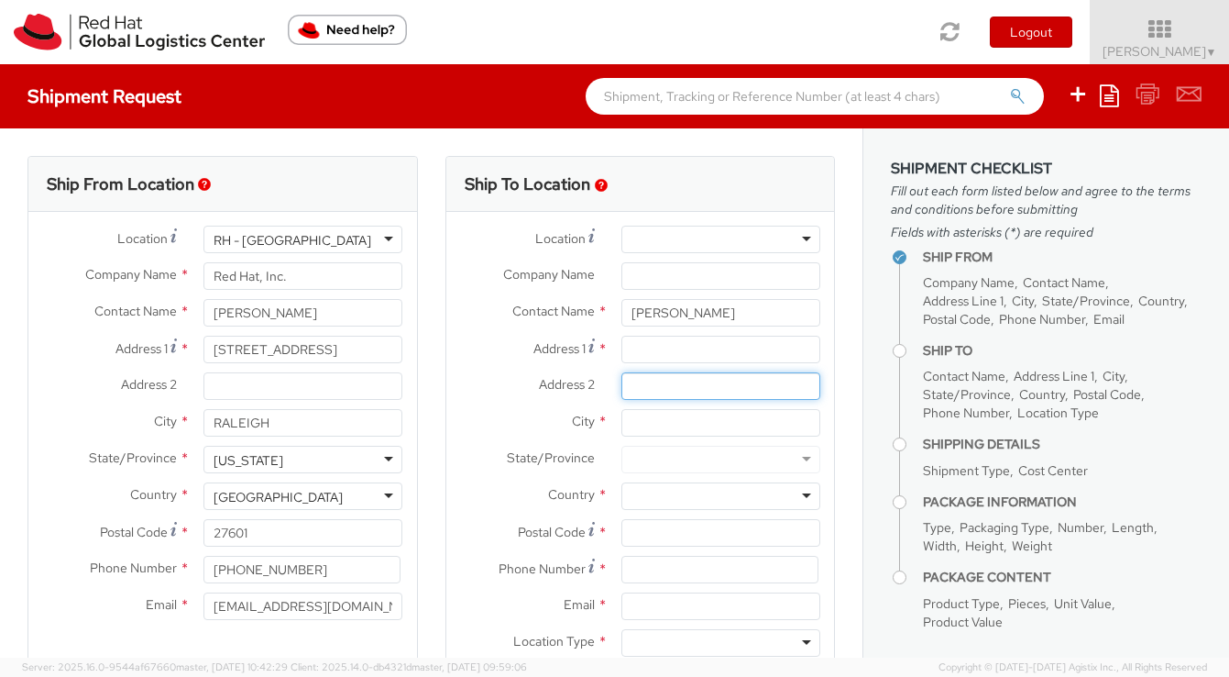
click at [622, 392] on input "Address 2 *" at bounding box center [721, 386] width 199 height 28
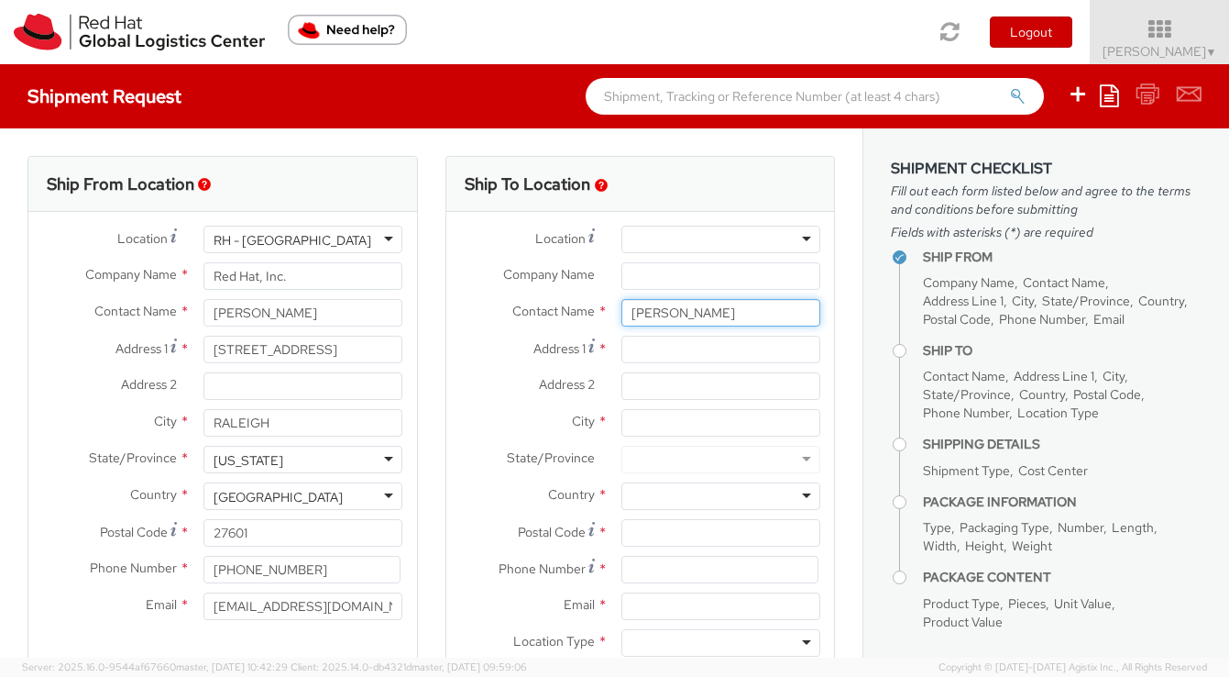
click at [761, 321] on input "[PERSON_NAME]" at bounding box center [721, 313] width 199 height 28
type input "Peyton Watson - Stay 8/24-8/27"
click at [447, 457] on label "State/Province *" at bounding box center [526, 458] width 161 height 24
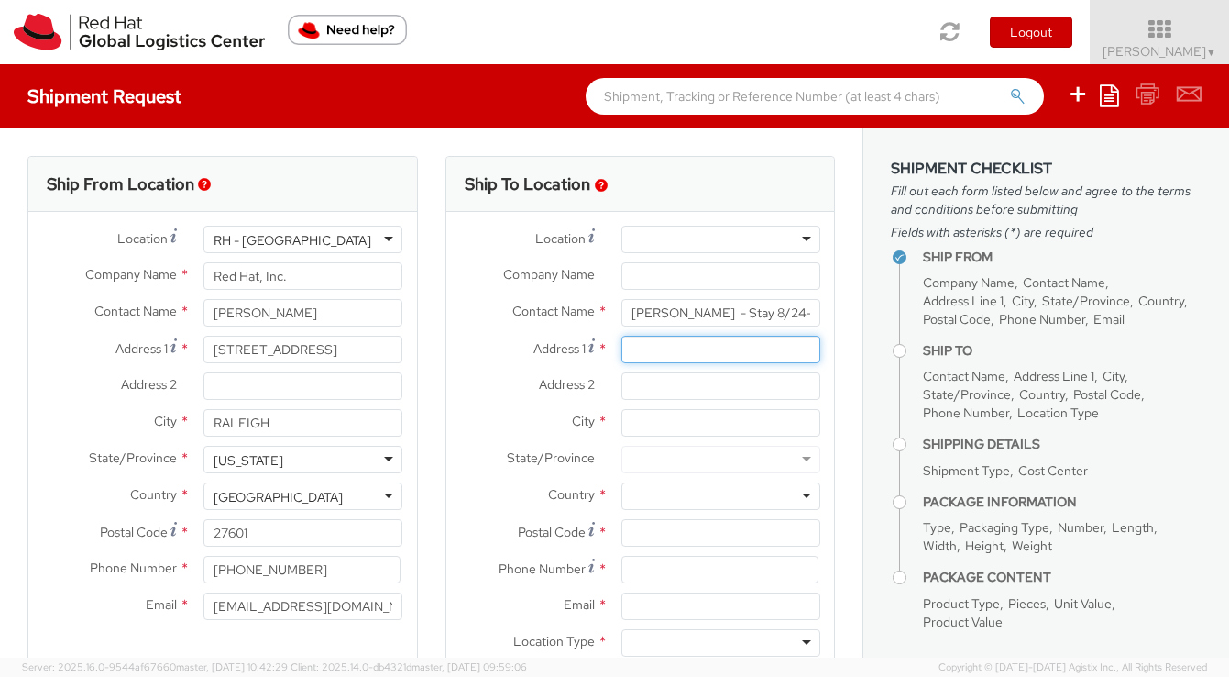
click at [655, 347] on input "Address 1 *" at bounding box center [721, 350] width 199 height 28
paste input "3600 Las Vegas Boulevard South"
type input "3600 Las Vegas Boulevard South"
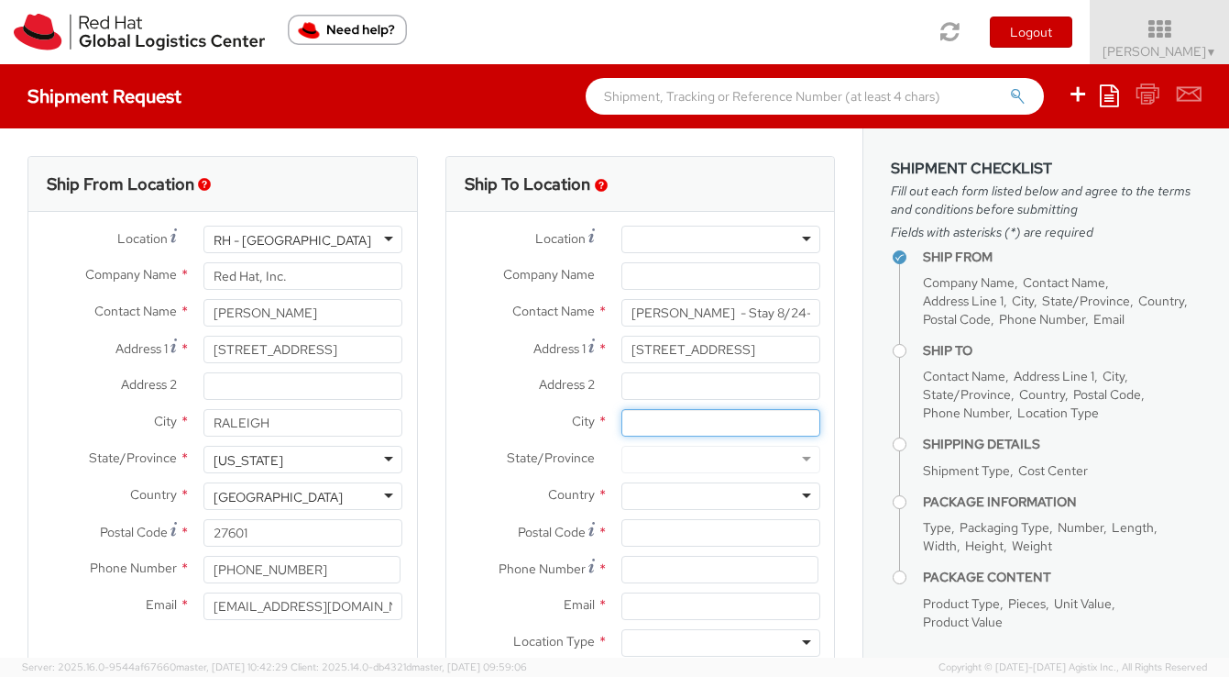
click at [668, 421] on input "City *" at bounding box center [721, 423] width 199 height 28
type input "Las Vegas"
click at [655, 500] on div at bounding box center [721, 496] width 199 height 28
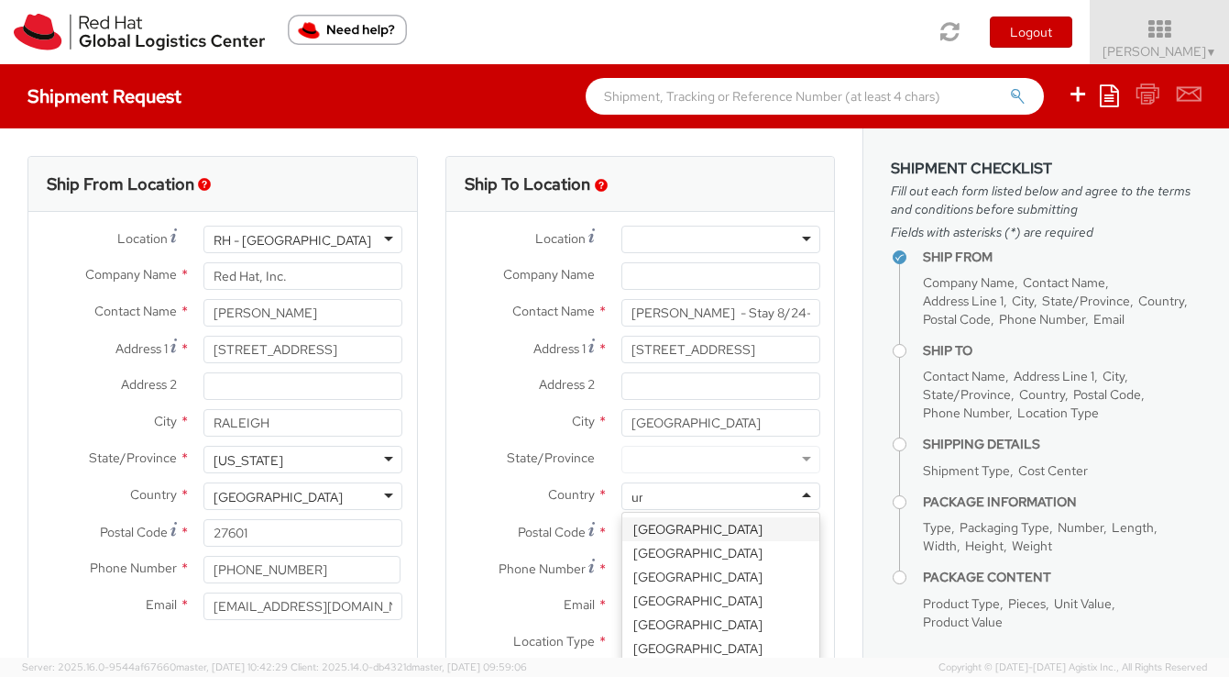
type input "uni"
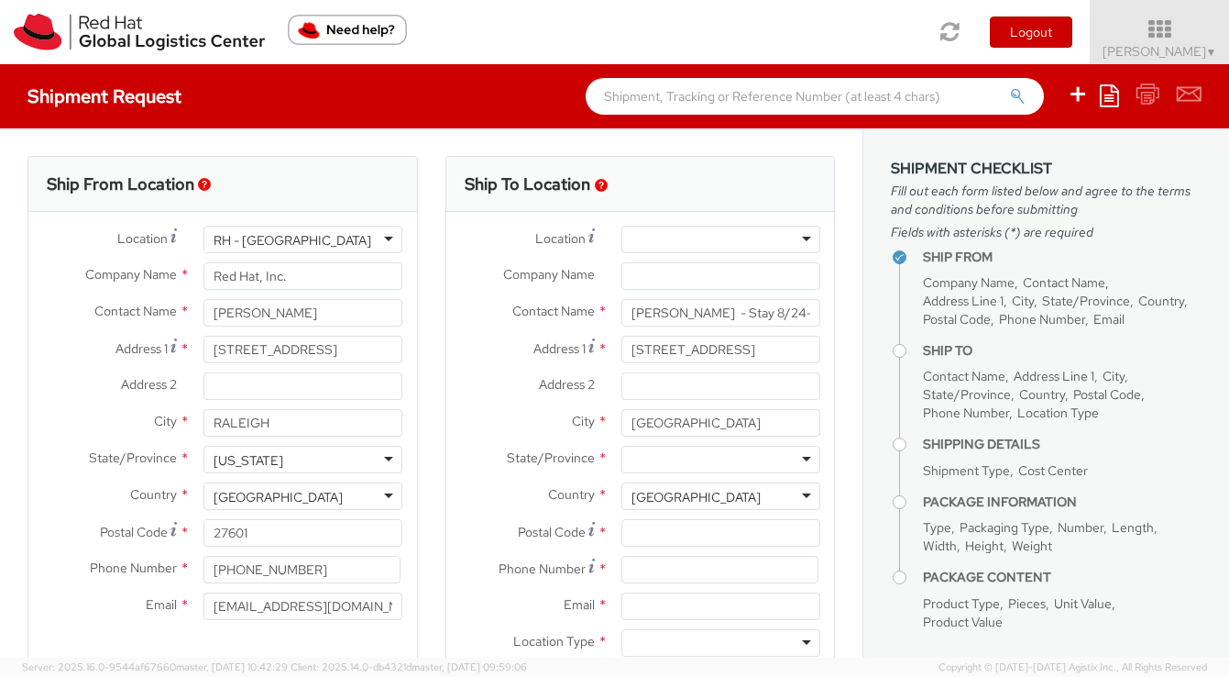
click at [671, 458] on div at bounding box center [721, 460] width 199 height 28
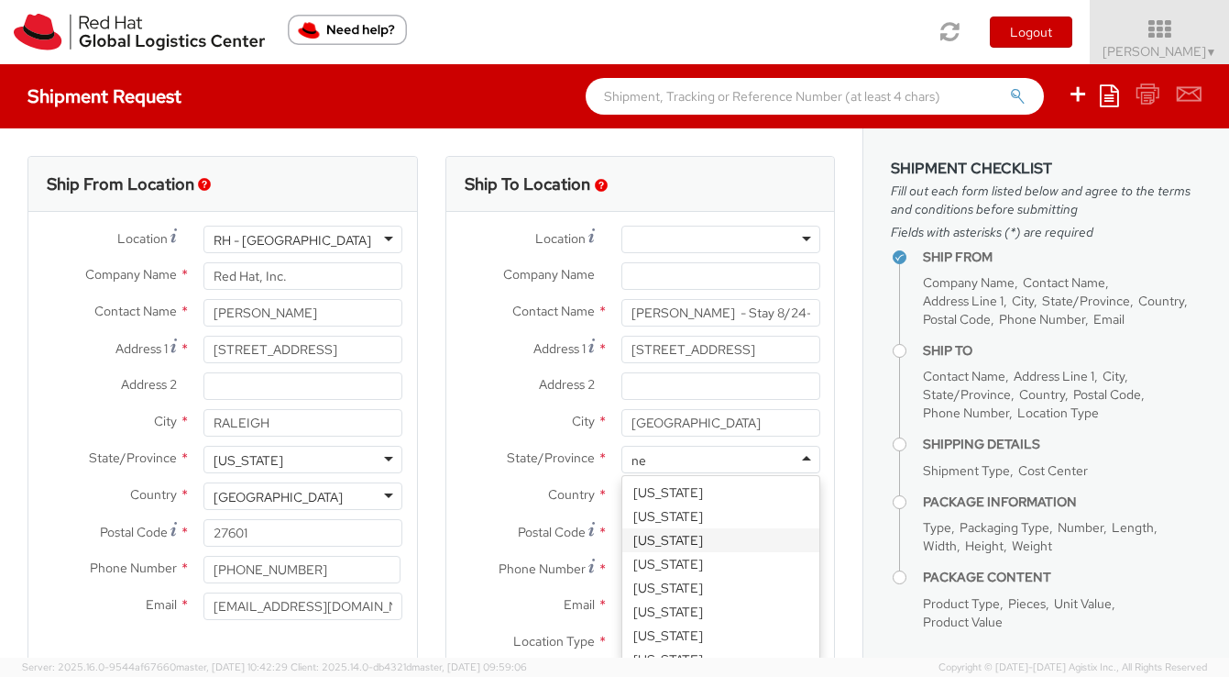
type input "nev"
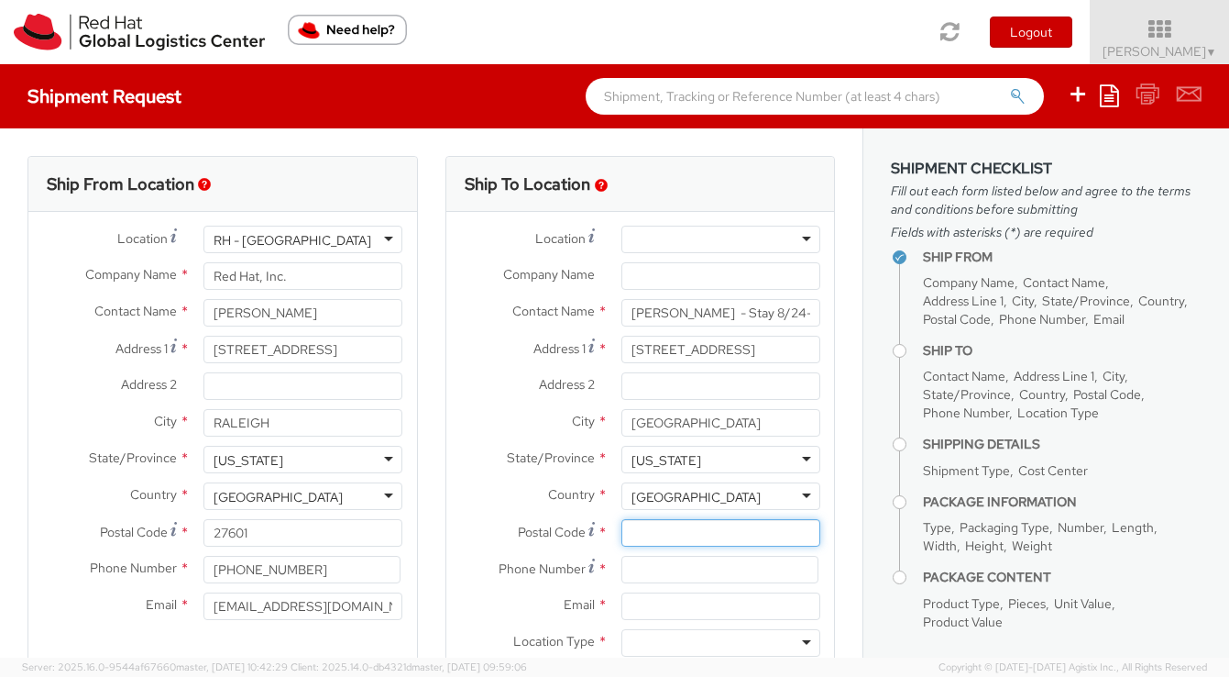
click at [678, 537] on input "Postal Code *" at bounding box center [721, 533] width 199 height 28
type input "89109"
click at [843, 599] on div "Ship To Location Location * RH - Amsterdam - MSO RH - Amsterdam Data Center RH …" at bounding box center [641, 429] width 418 height 547
click at [779, 563] on input at bounding box center [720, 570] width 197 height 28
type input "3366137923"
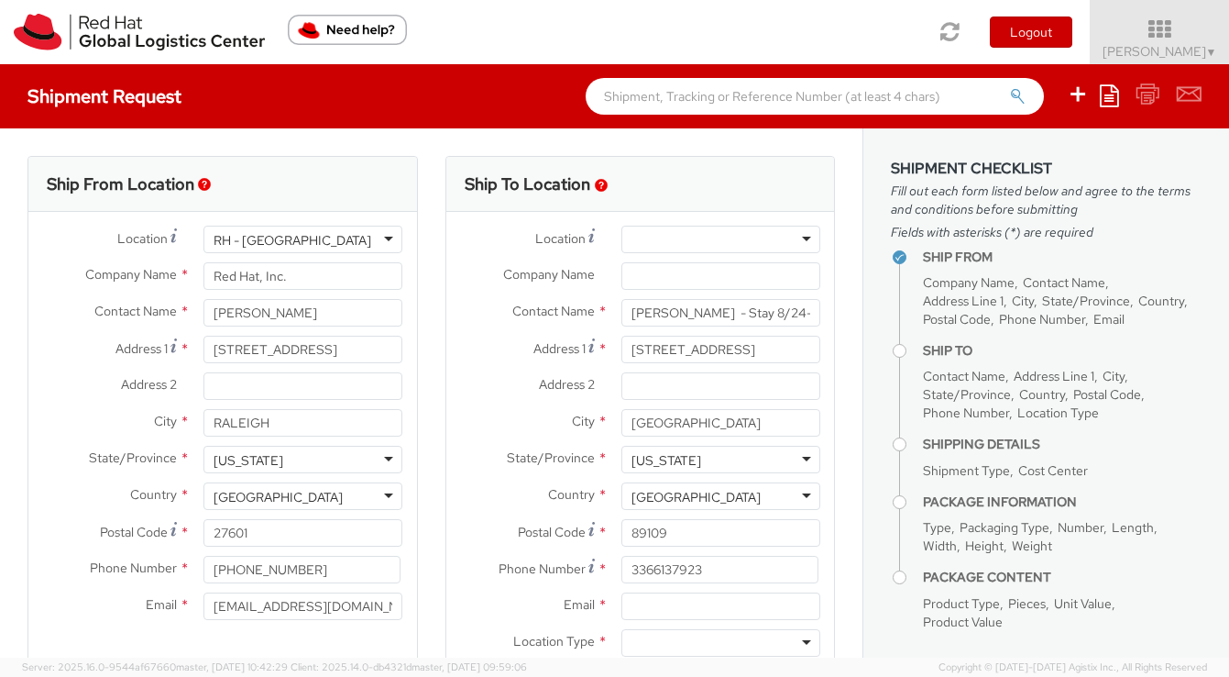
click at [880, 615] on aside "Shipment Checklist Fill out each form listed below and agree to the terms and c…" at bounding box center [1046, 392] width 367 height 529
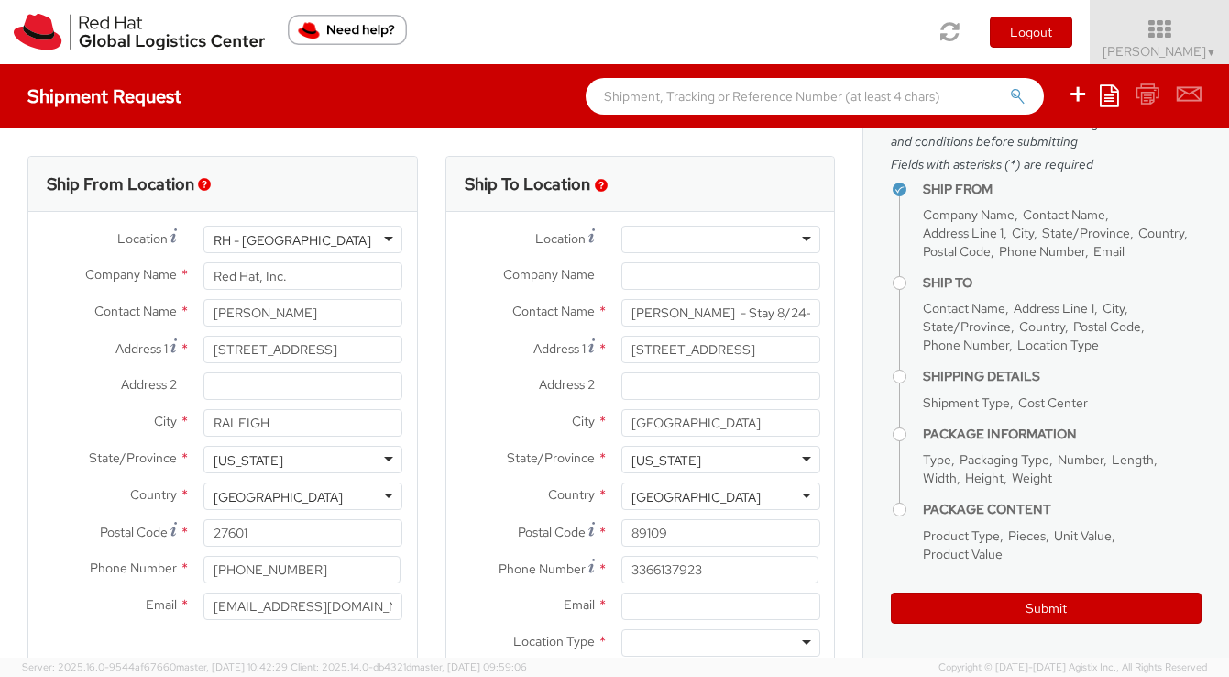
scroll to position [70, 0]
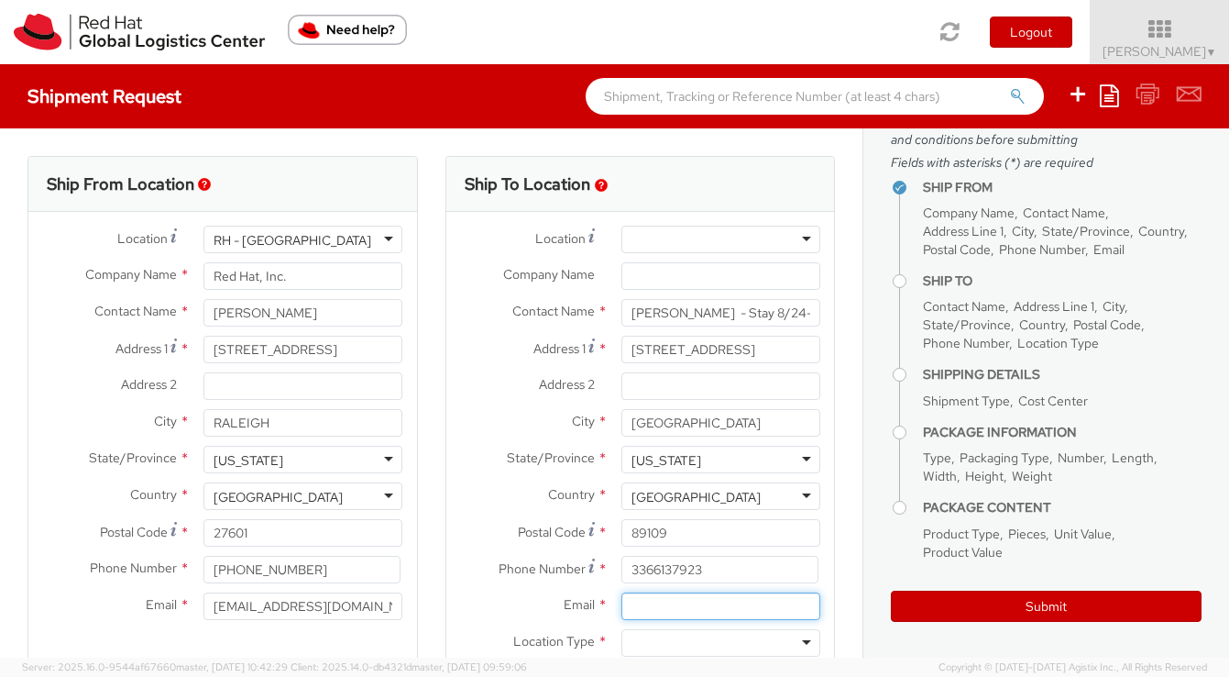
click at [770, 604] on input "Email *" at bounding box center [721, 606] width 199 height 28
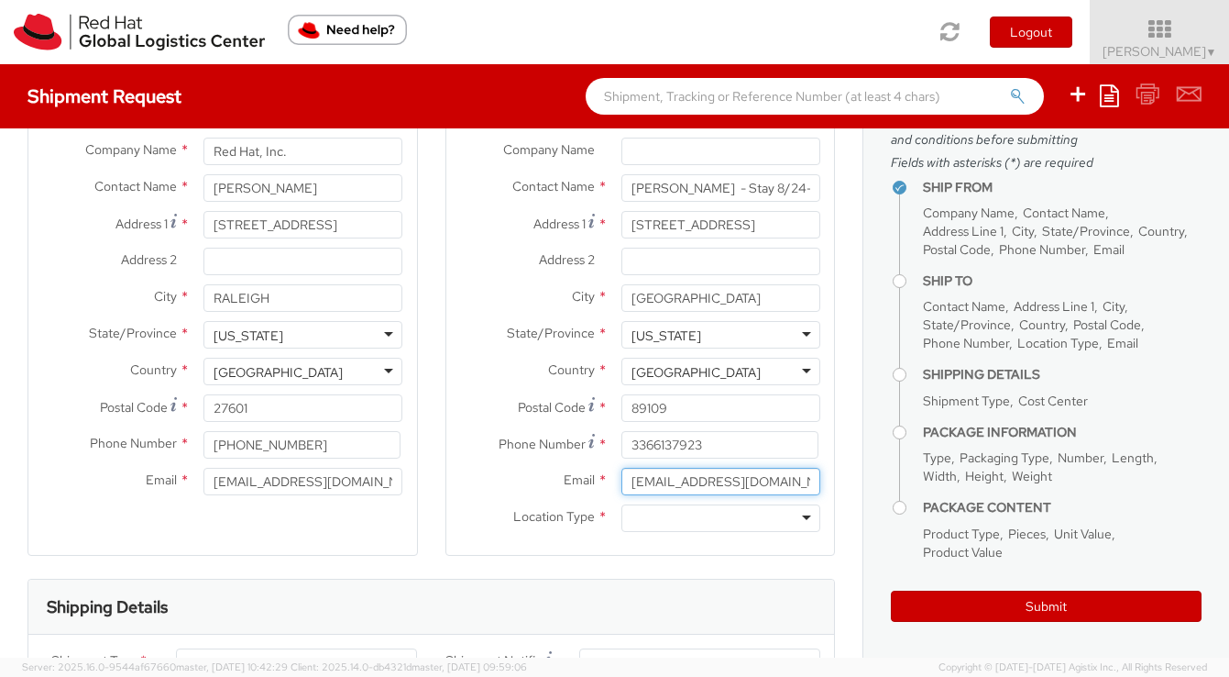
scroll to position [153, 0]
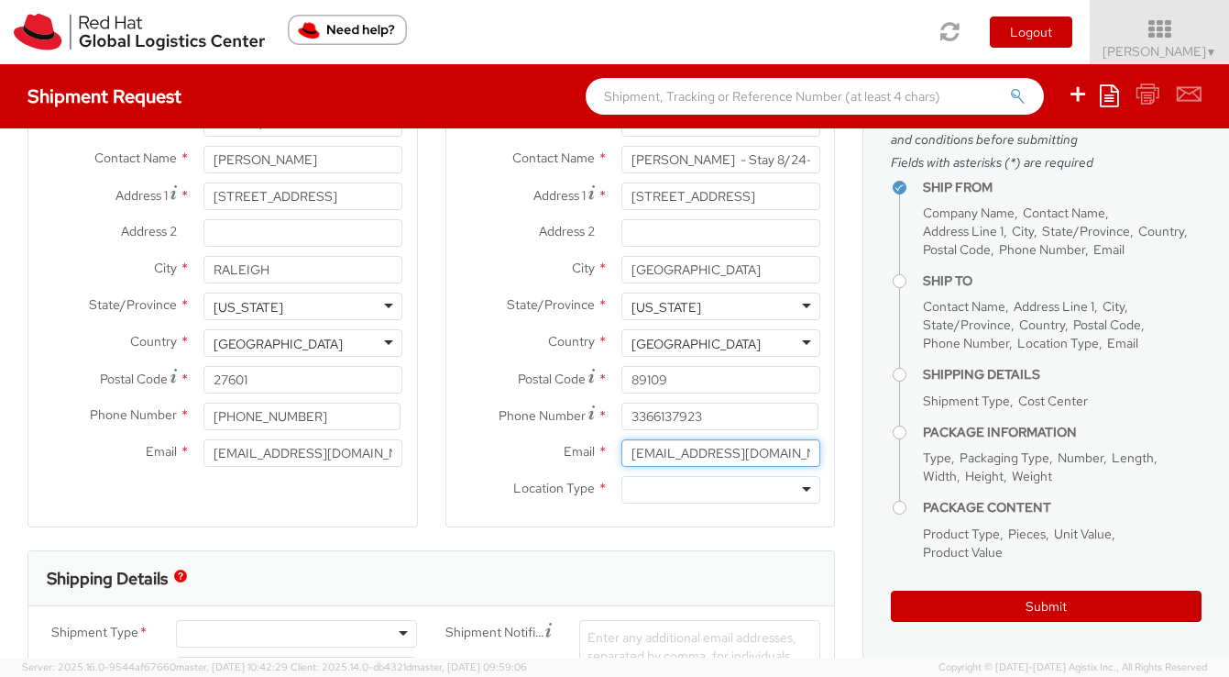
type input "[EMAIL_ADDRESS][DOMAIN_NAME]"
click at [654, 485] on div at bounding box center [721, 490] width 199 height 28
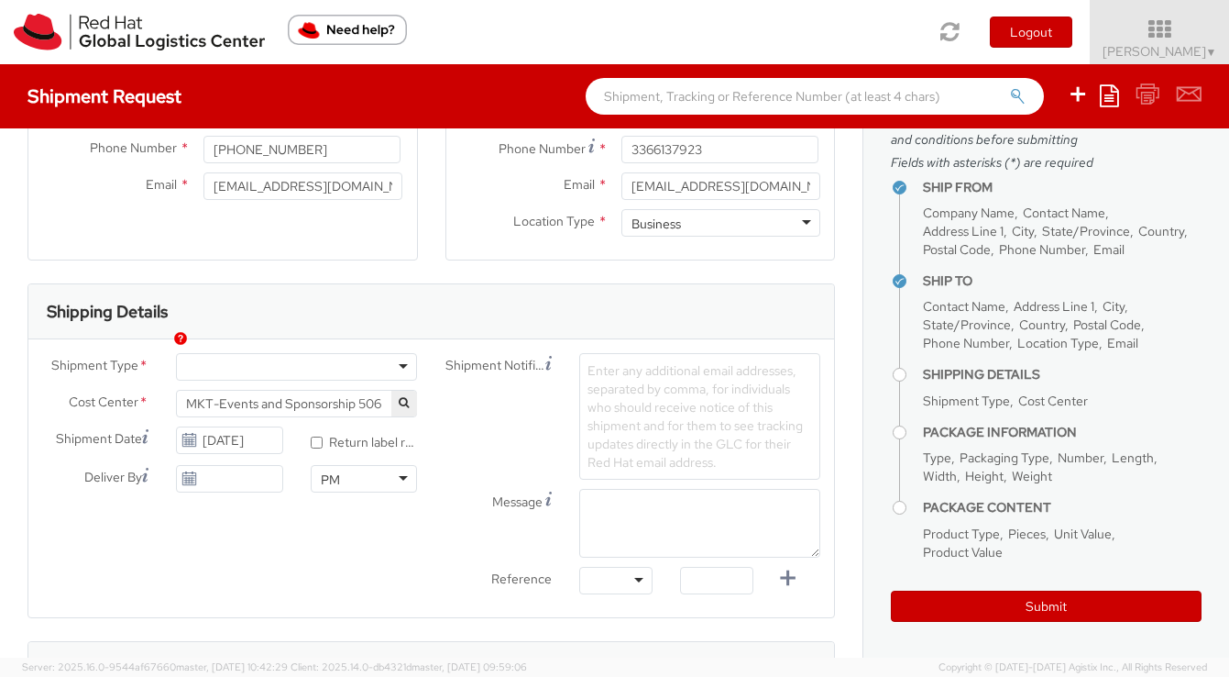
scroll to position [420, 0]
click at [293, 364] on div at bounding box center [296, 367] width 241 height 28
click at [191, 480] on icon at bounding box center [190, 478] width 16 height 15
click at [193, 480] on icon at bounding box center [190, 478] width 16 height 15
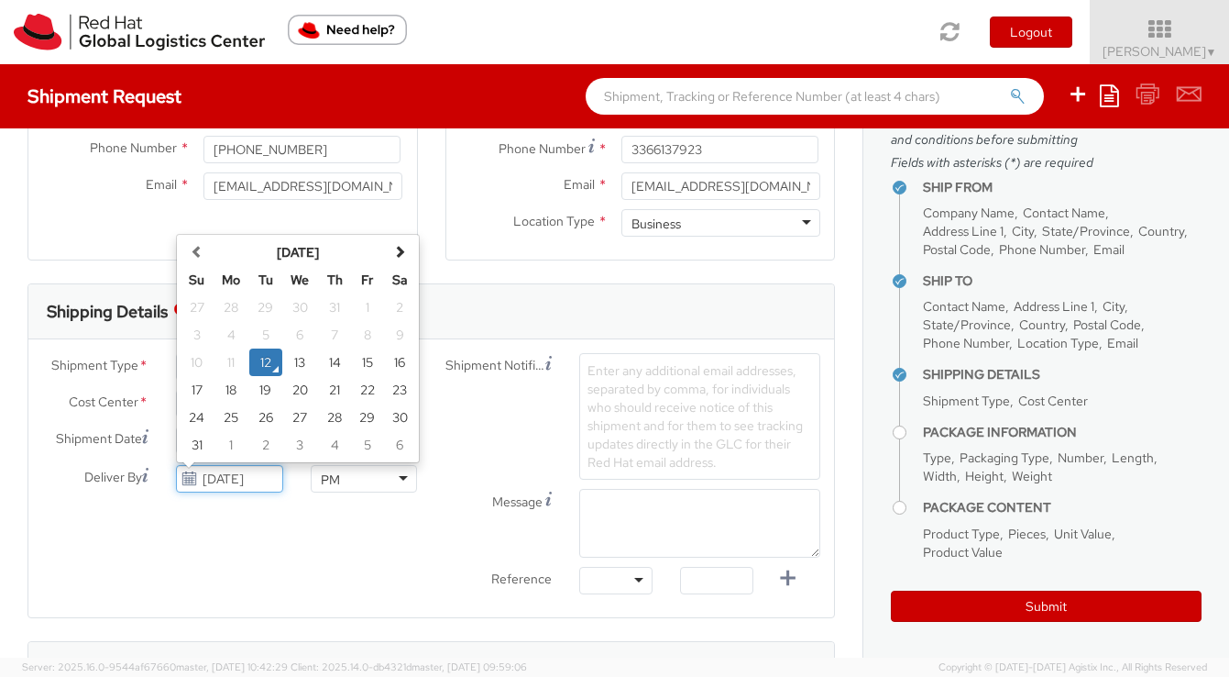
click at [270, 489] on input "[DATE]" at bounding box center [229, 479] width 106 height 28
click at [232, 417] on td "25" at bounding box center [231, 417] width 37 height 28
type input "08/25/2025"
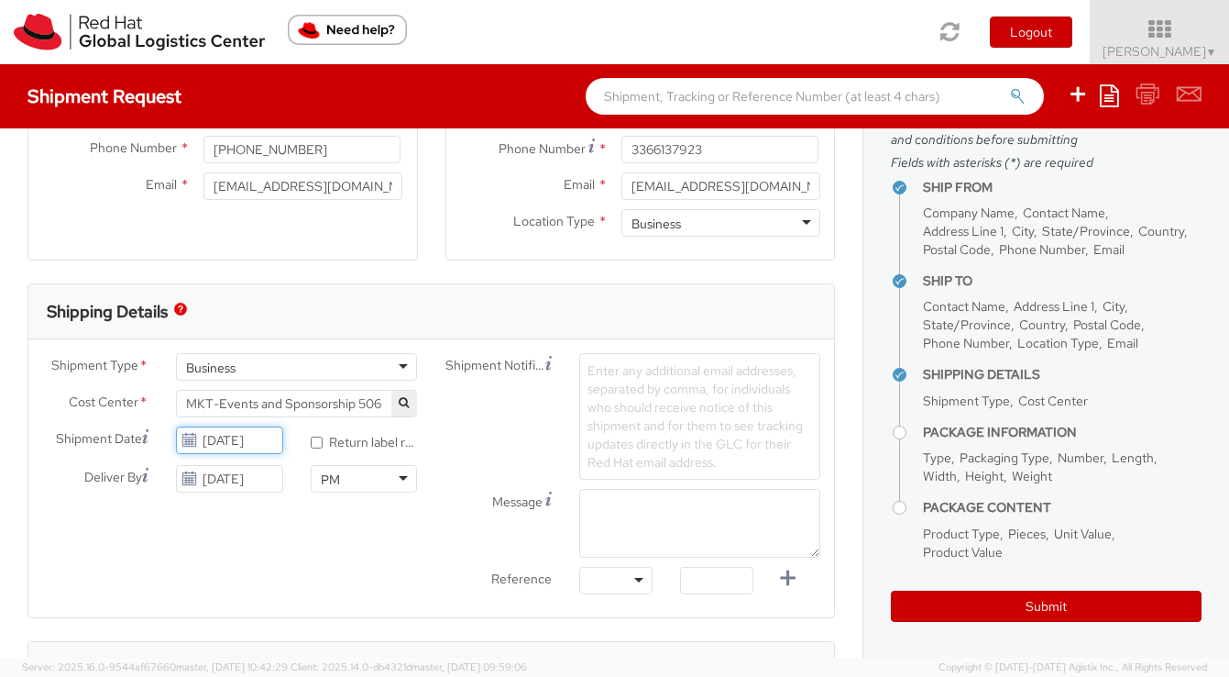
click at [212, 435] on input "[DATE]" at bounding box center [229, 440] width 106 height 28
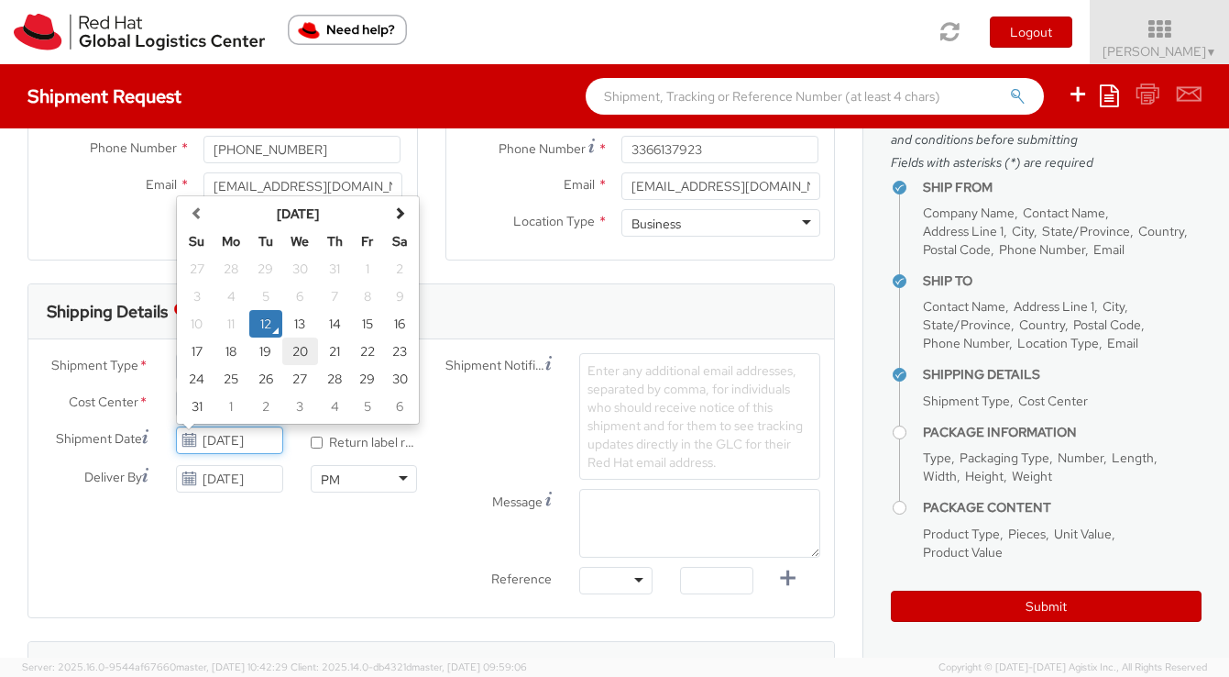
click at [303, 356] on td "20" at bounding box center [300, 351] width 37 height 28
type input "08/20/2025"
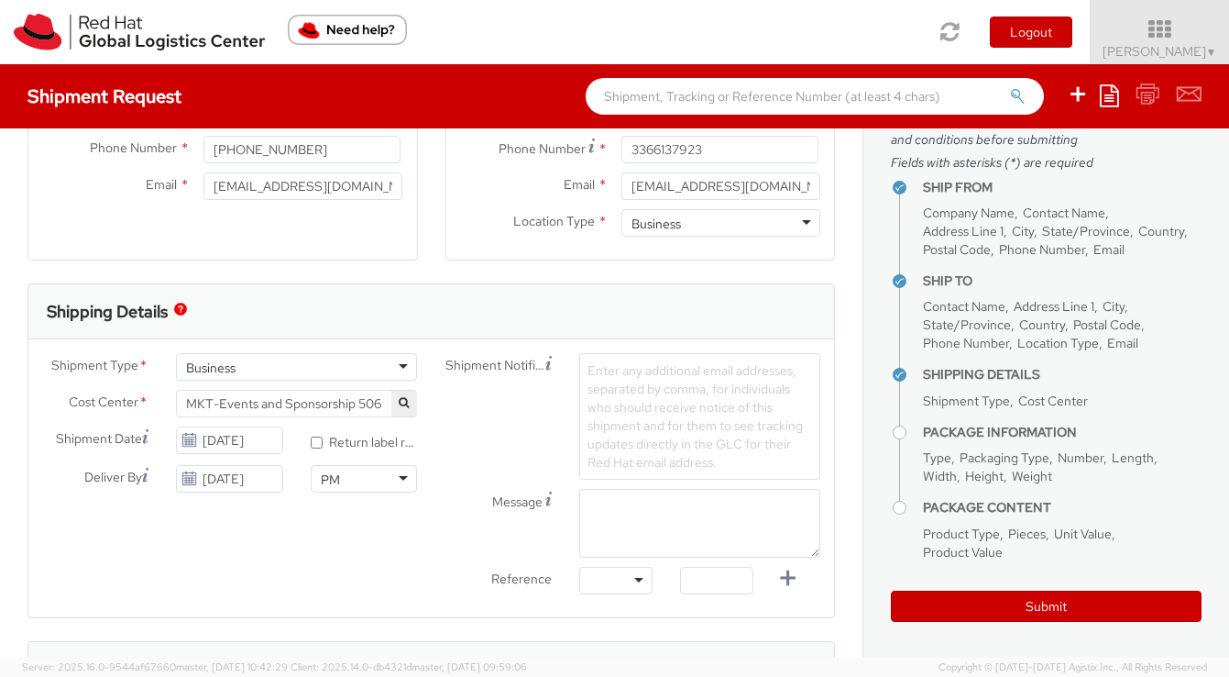
click at [390, 575] on div "Shipment Type * Business Business Batch Business Personal Cost Center * MKT-Eve…" at bounding box center [431, 478] width 806 height 250
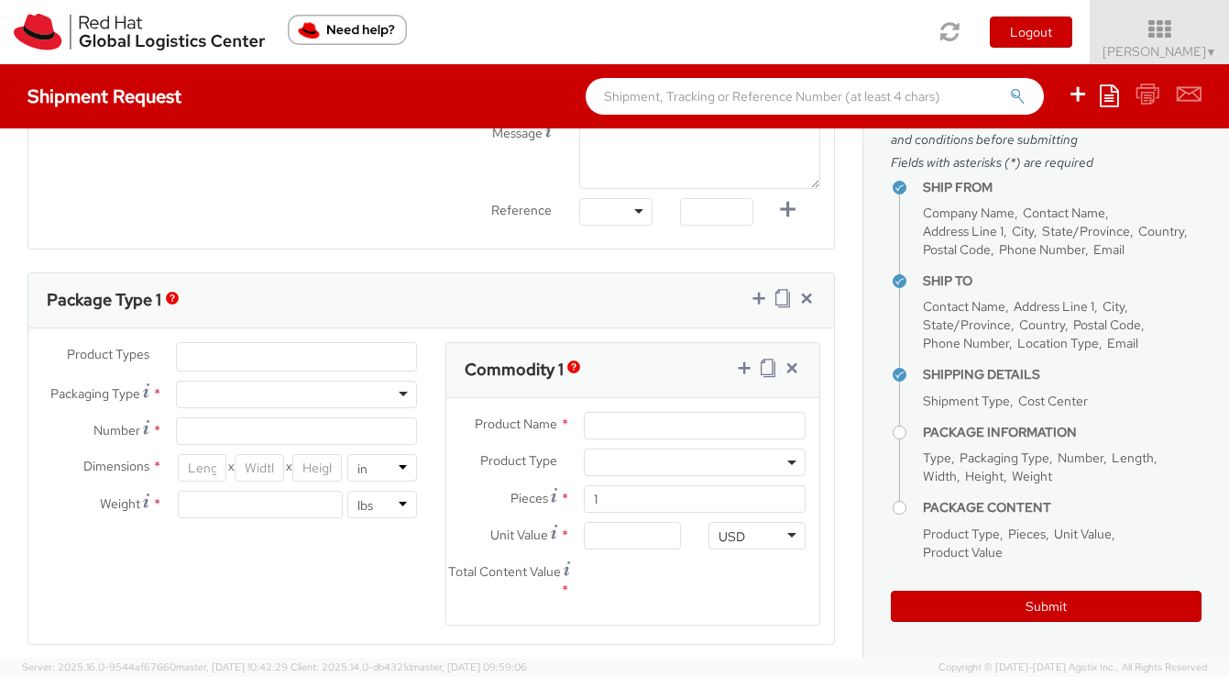
scroll to position [790, 0]
click at [298, 392] on div at bounding box center [296, 393] width 241 height 28
click at [275, 428] on input "Number *" at bounding box center [296, 429] width 241 height 28
type input "1"
click at [209, 472] on input "number" at bounding box center [203, 466] width 50 height 28
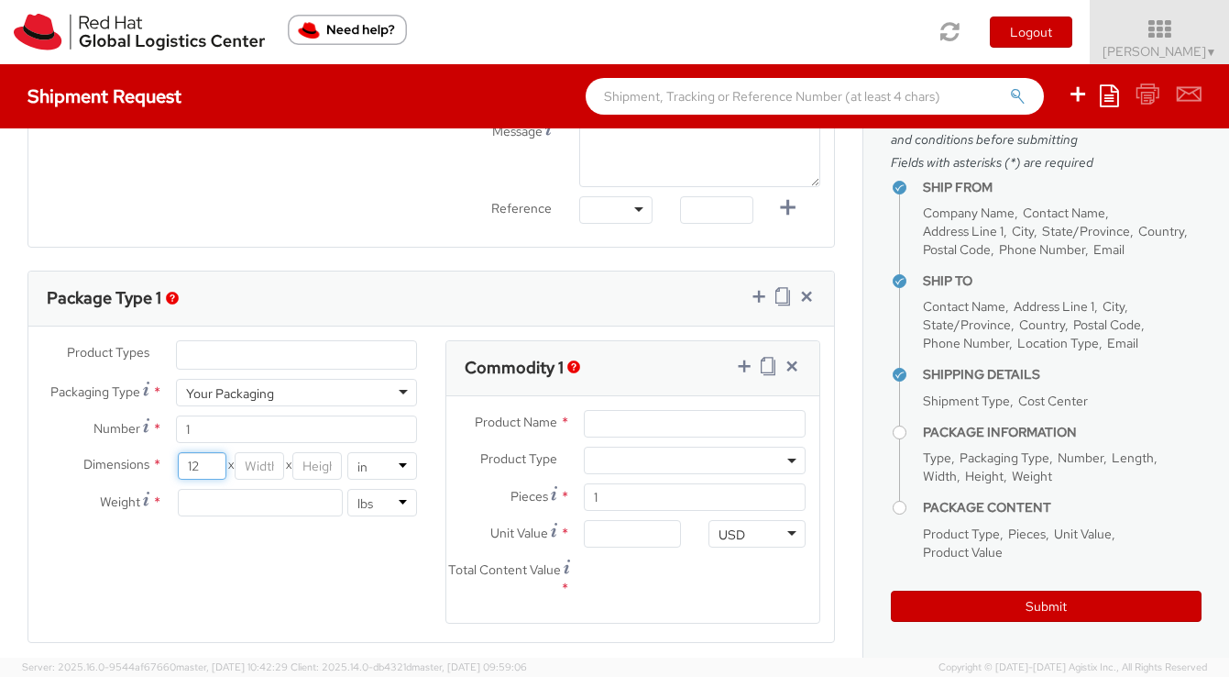
type input "12"
click at [255, 466] on input "number" at bounding box center [260, 466] width 50 height 28
type input "12"
click at [304, 459] on input "number" at bounding box center [317, 466] width 50 height 28
type input "12"
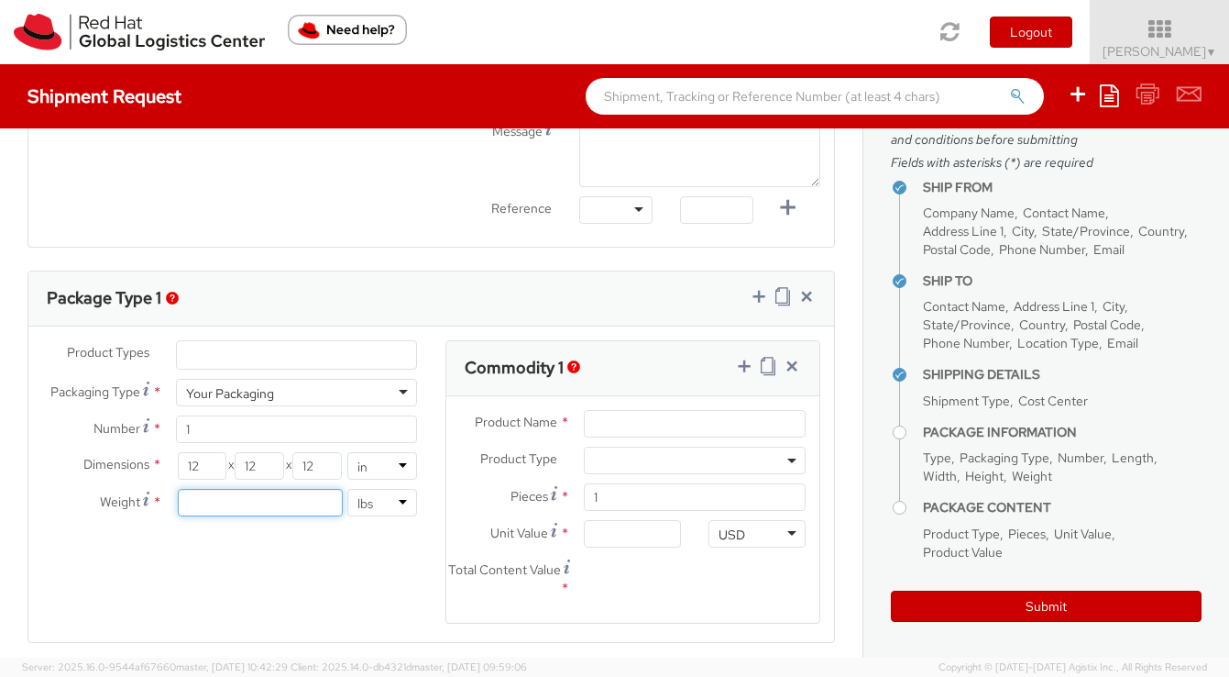
click at [295, 502] on input "number" at bounding box center [260, 503] width 165 height 28
type input "5"
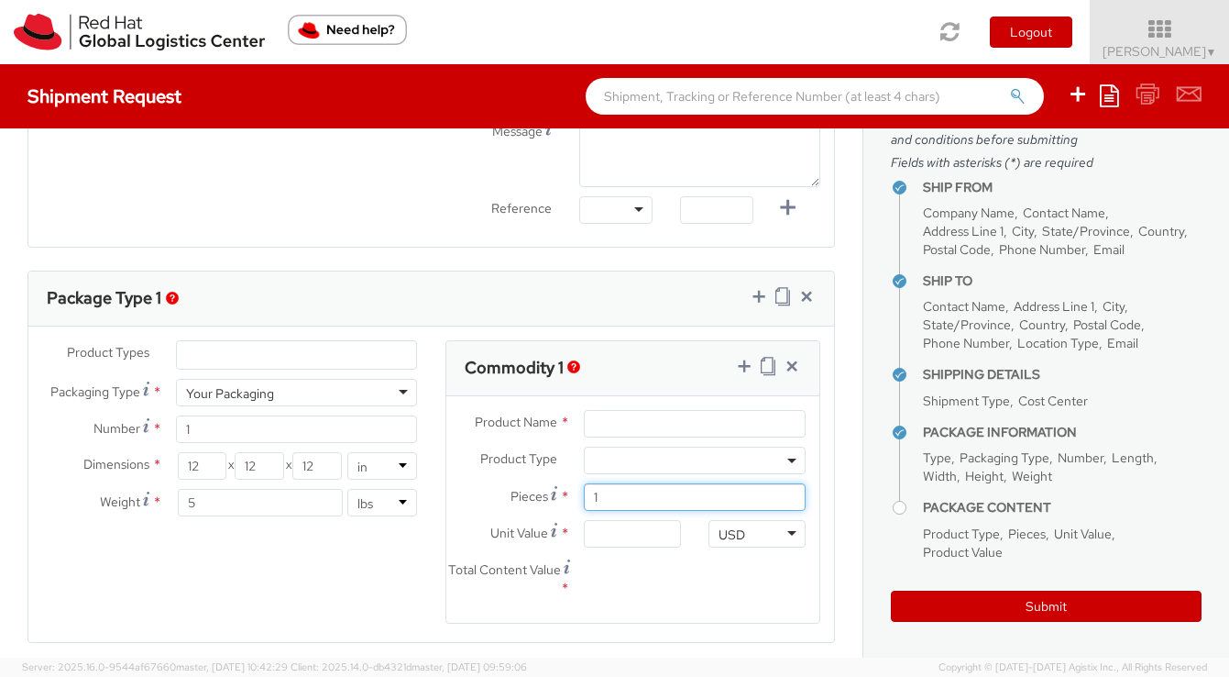
click at [633, 496] on input "1" at bounding box center [695, 497] width 222 height 28
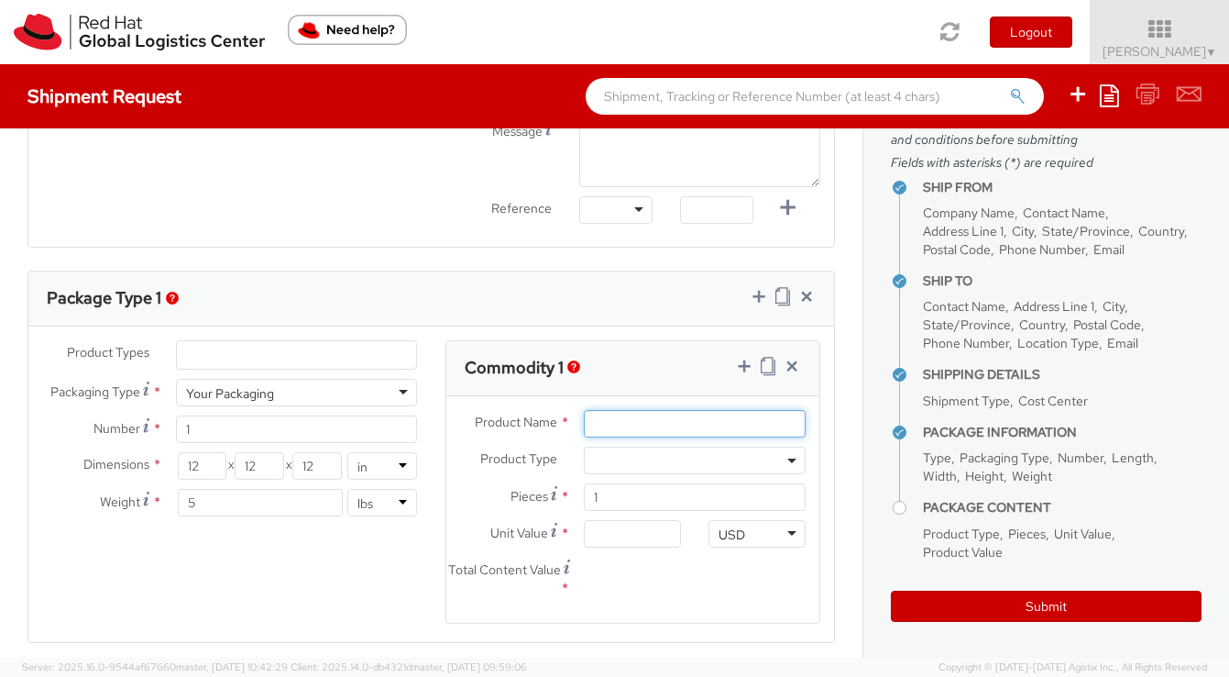
click at [655, 418] on input "Product Name *" at bounding box center [695, 424] width 222 height 28
type input "Wine Glasses"
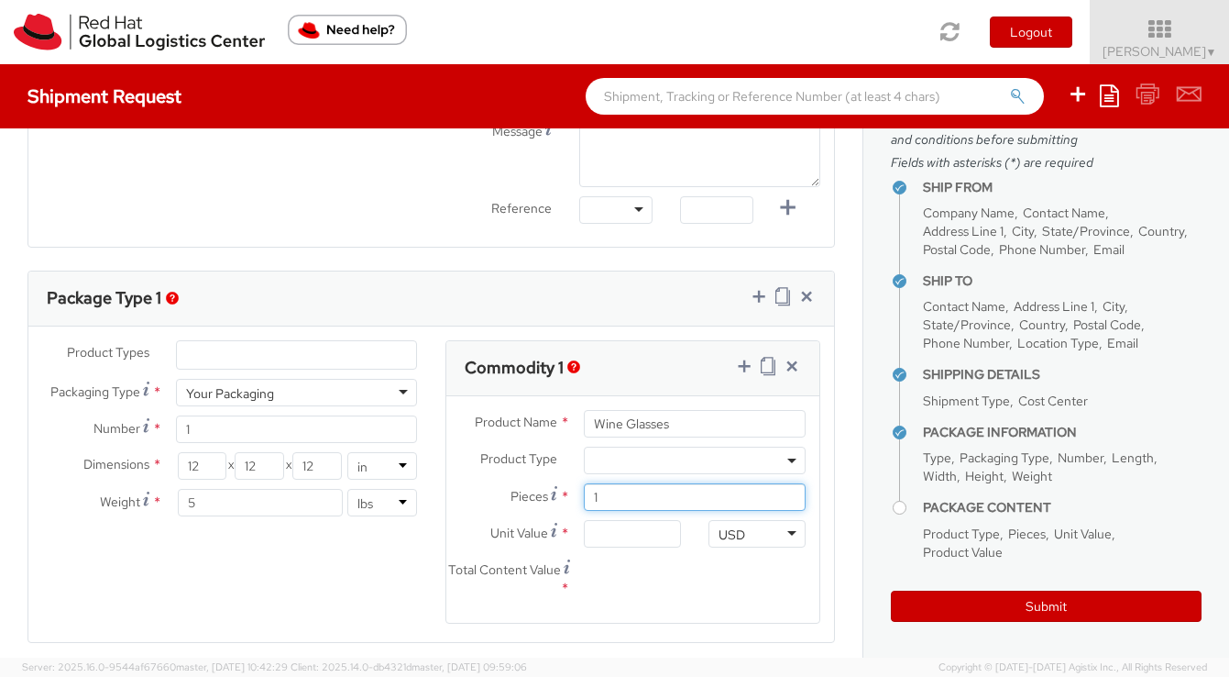
click at [648, 495] on input "1" at bounding box center [695, 497] width 222 height 28
type input "2"
type input "0.00"
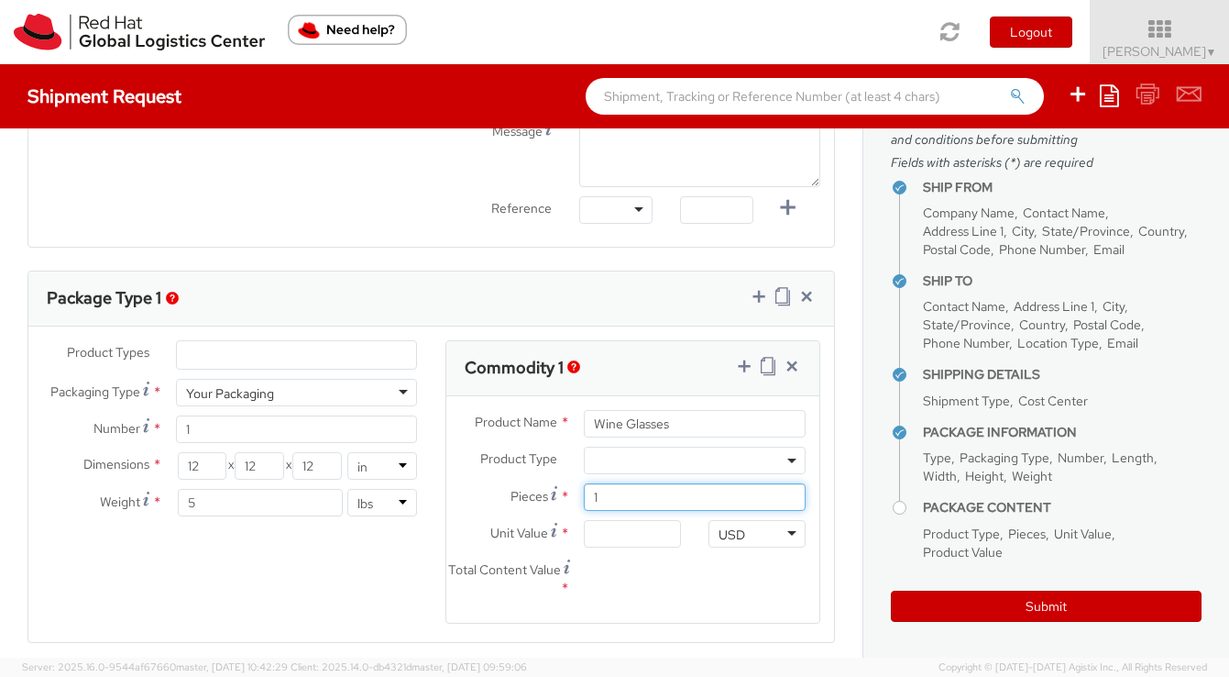
type input "0.00"
type input "20"
click at [633, 534] on input "0.00" at bounding box center [632, 534] width 97 height 28
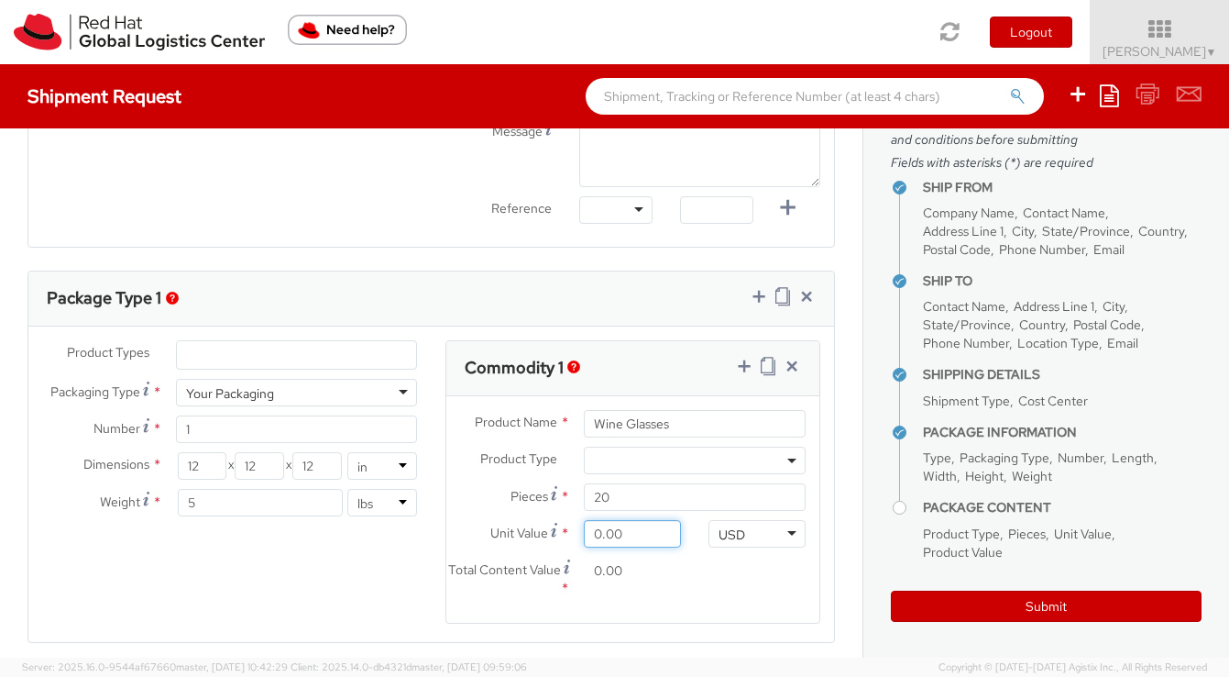
type input "1.00"
type input "20.00"
type input "10.00"
type input "200.00"
type input "1.00"
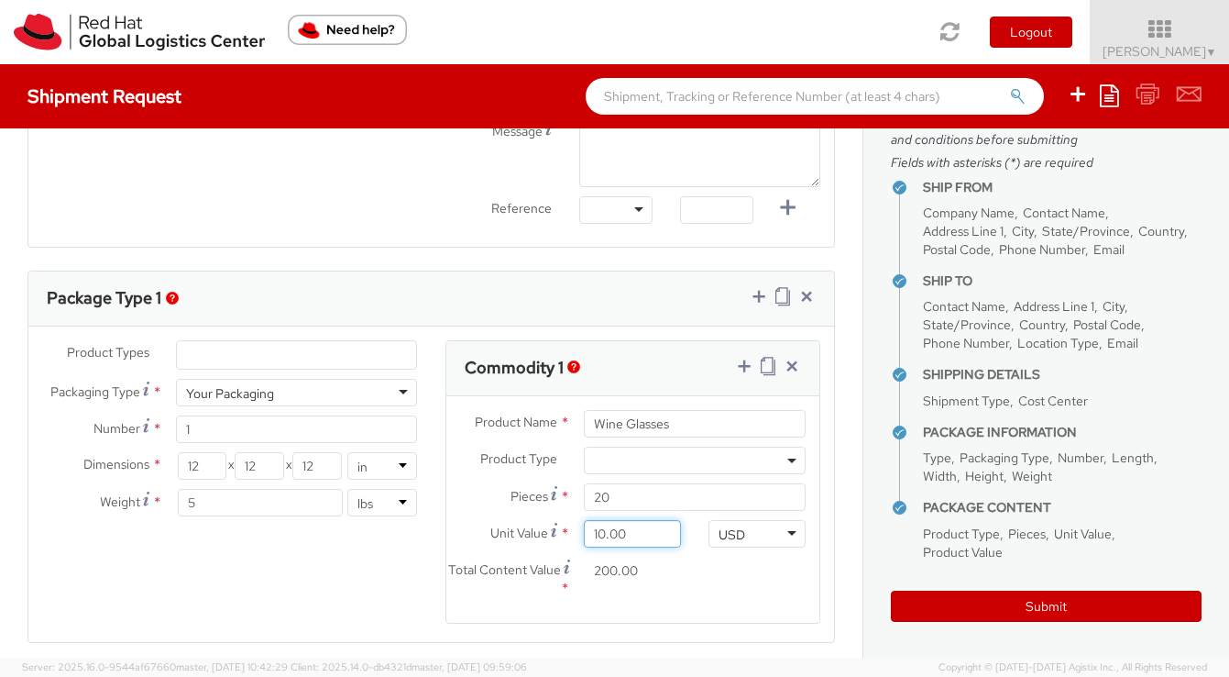
type input "20.00"
type input "0.00"
type input "2.00"
type input "40.00"
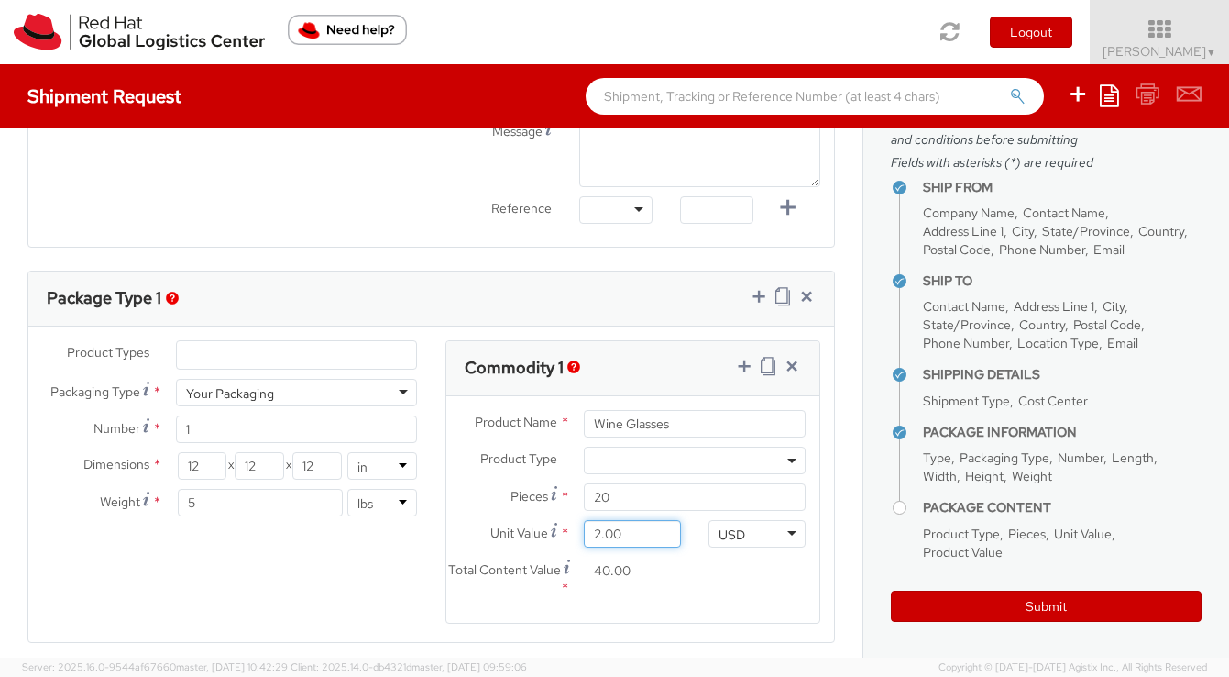
type input "20.00"
type input "400.00"
type input "2.00"
type input "40.00"
type input "0.00"
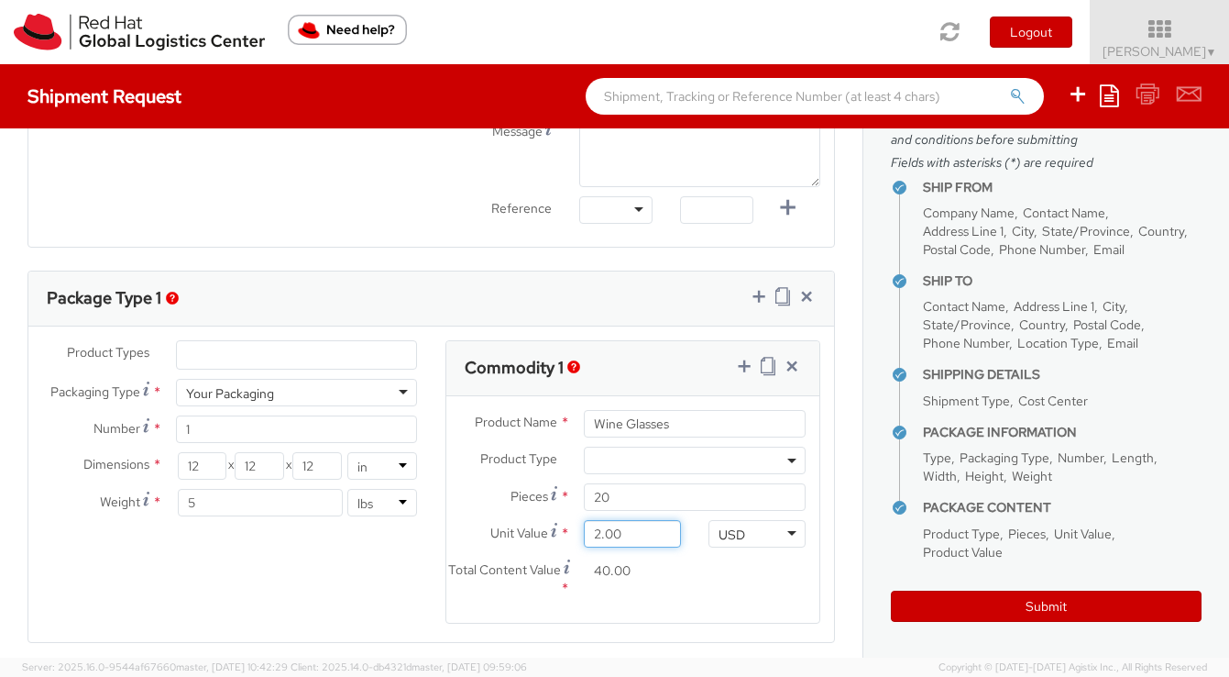
type input "0.00"
type input "1.00"
type input "20.00"
type input "15.00"
type input "300.00"
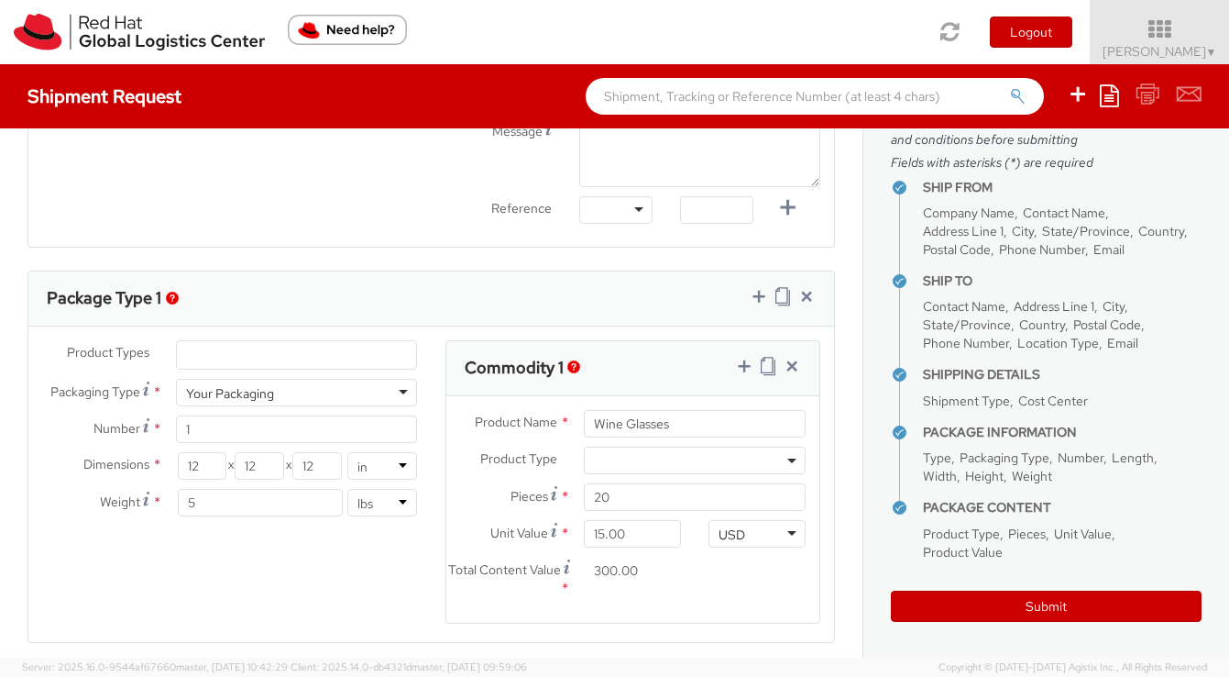
click at [786, 629] on agx-form-section "Commodity 1 Product Name * Wine Glasses Product Type * Documents Docking Statio…" at bounding box center [633, 493] width 403 height 306
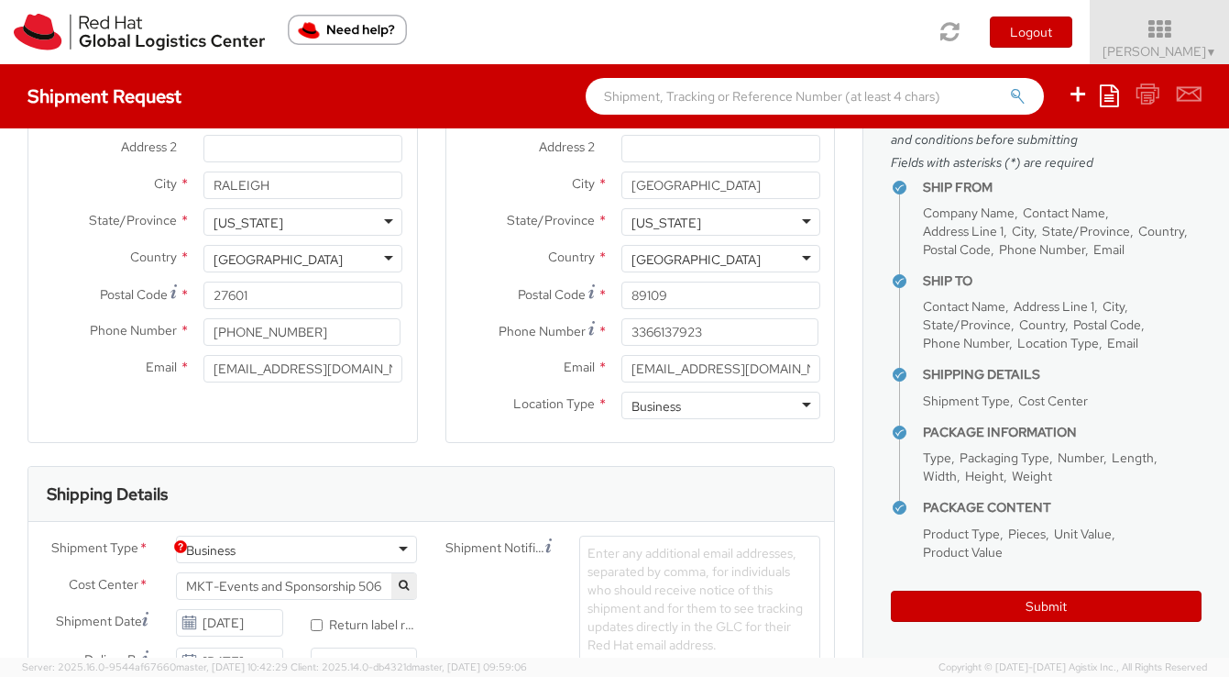
scroll to position [0, 0]
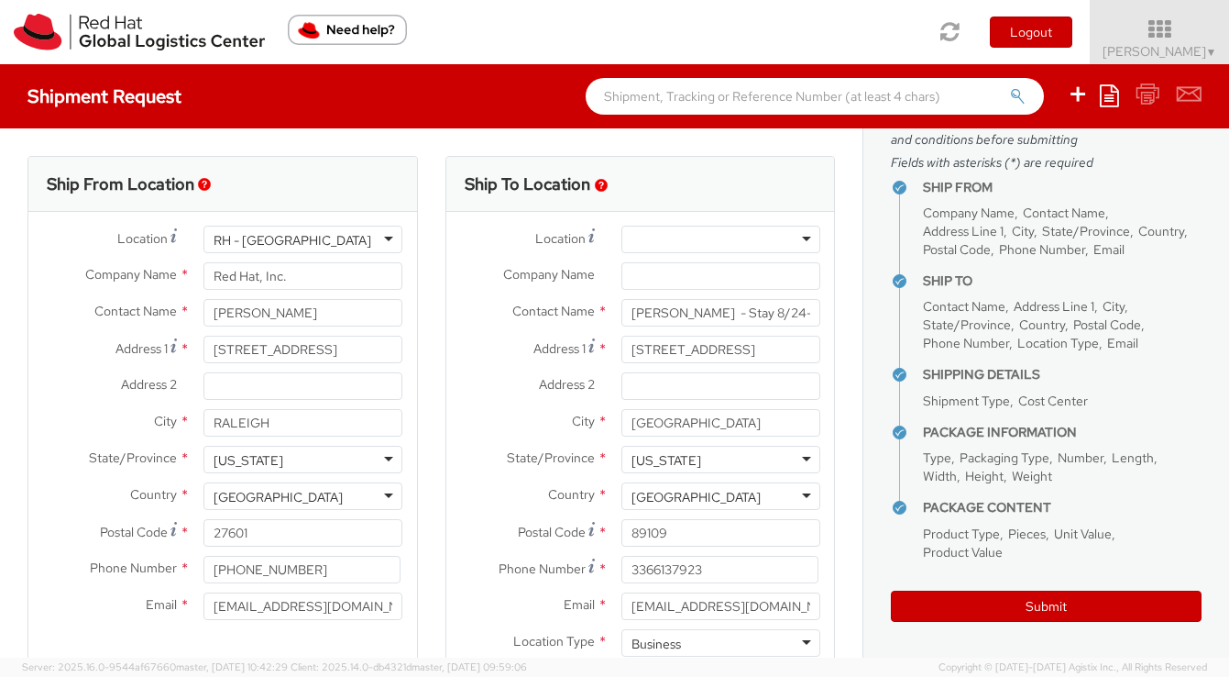
click at [1181, 383] on li "Shipping Details Shipment Type Cost Center" at bounding box center [1062, 392] width 279 height 48
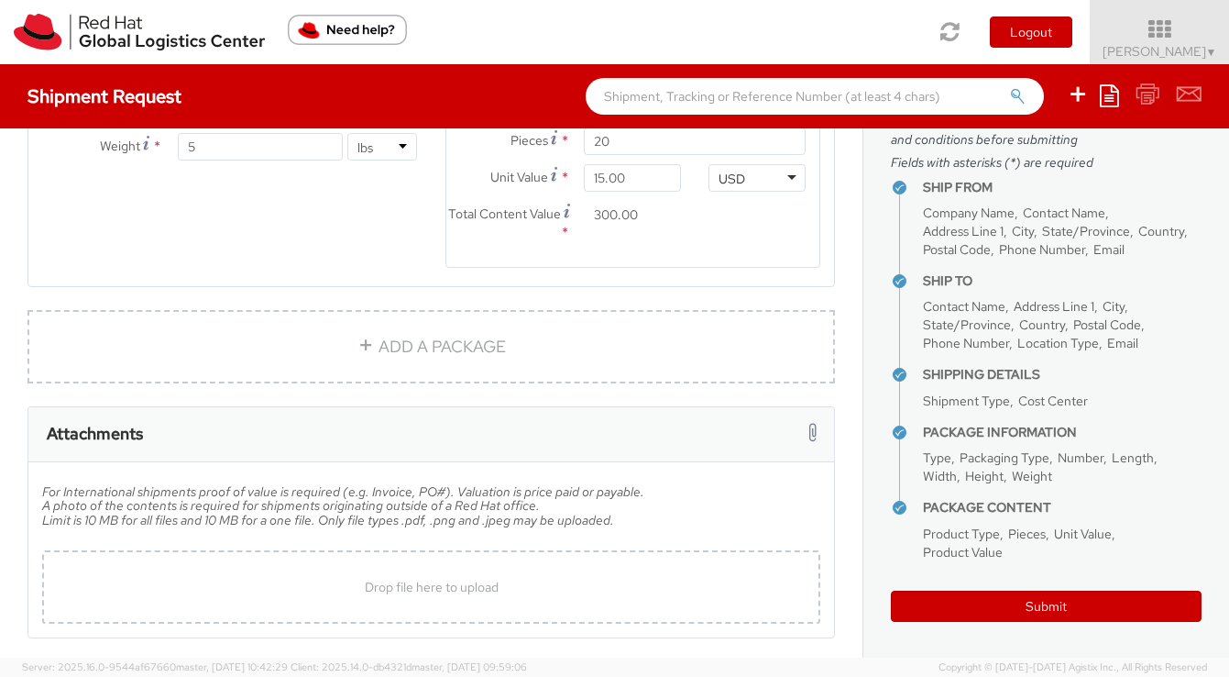
scroll to position [1223, 0]
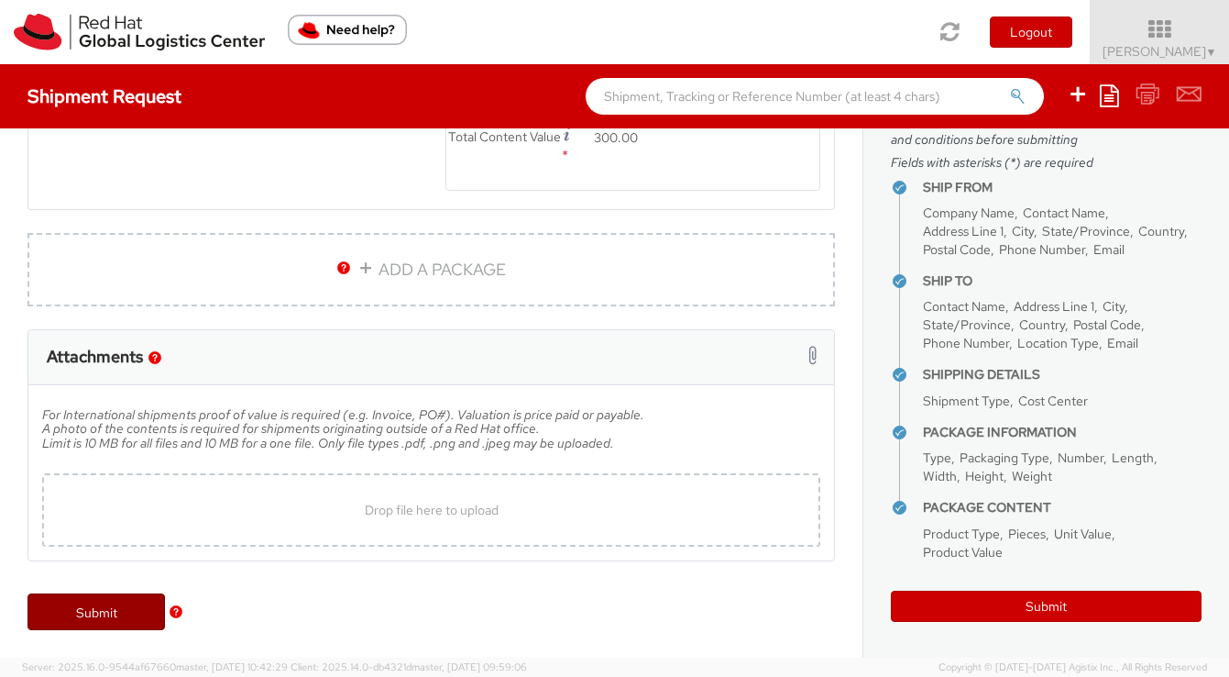
click at [81, 613] on link "Submit" at bounding box center [97, 611] width 138 height 37
type input "Peyton Watson - Stay 8/24-8/27"
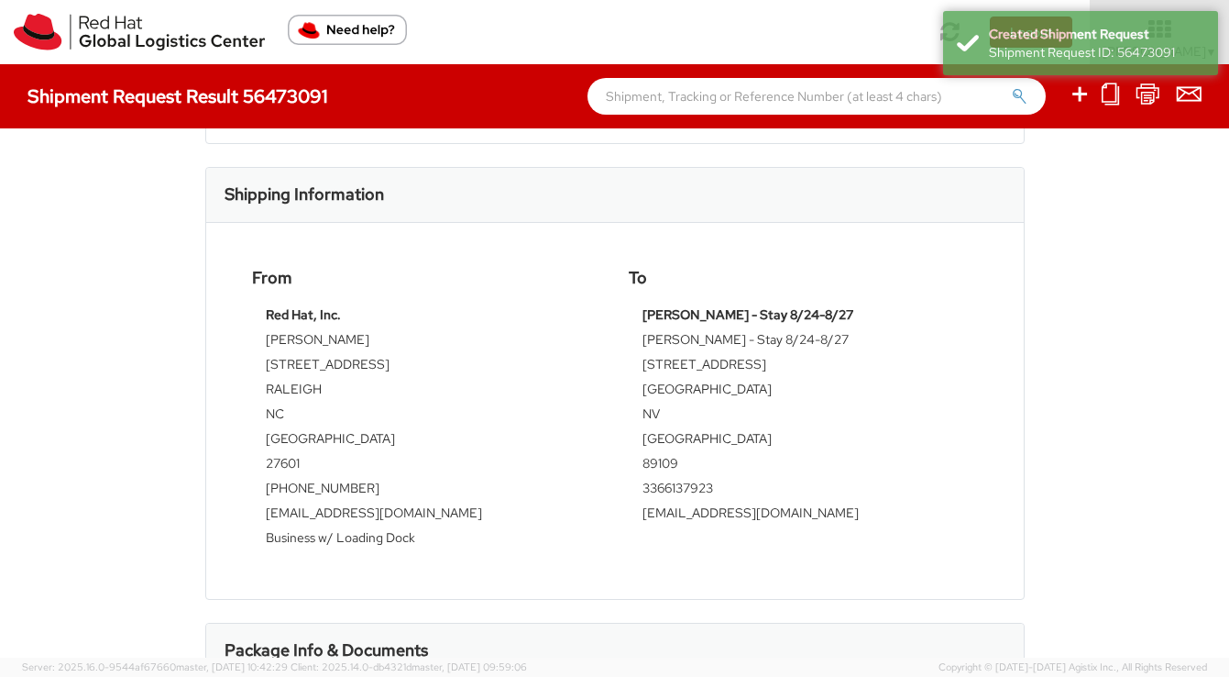
scroll to position [478, 0]
